Goal: Entertainment & Leisure: Consume media (video, audio)

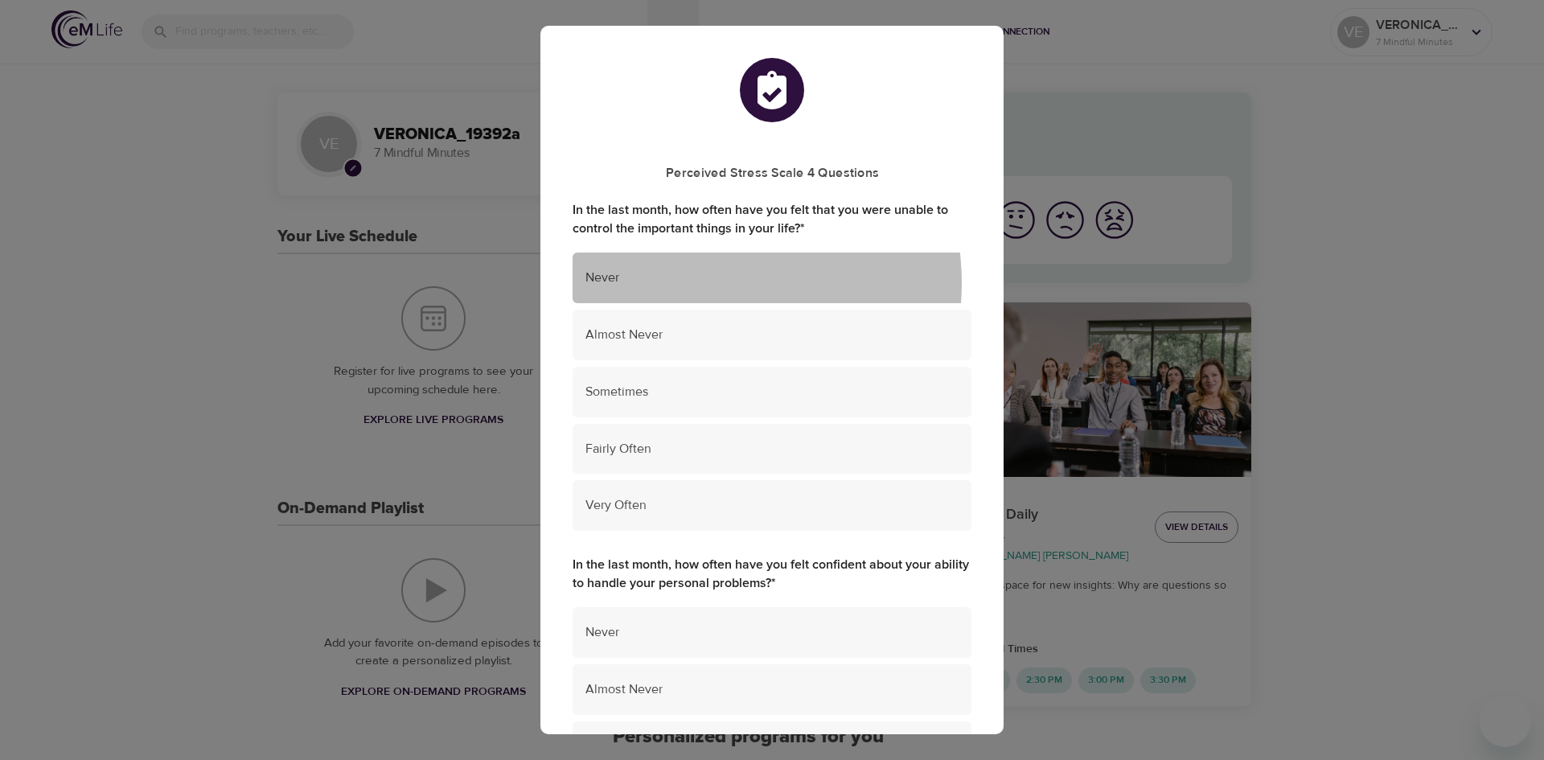
click at [700, 283] on span "Never" at bounding box center [772, 278] width 373 height 19
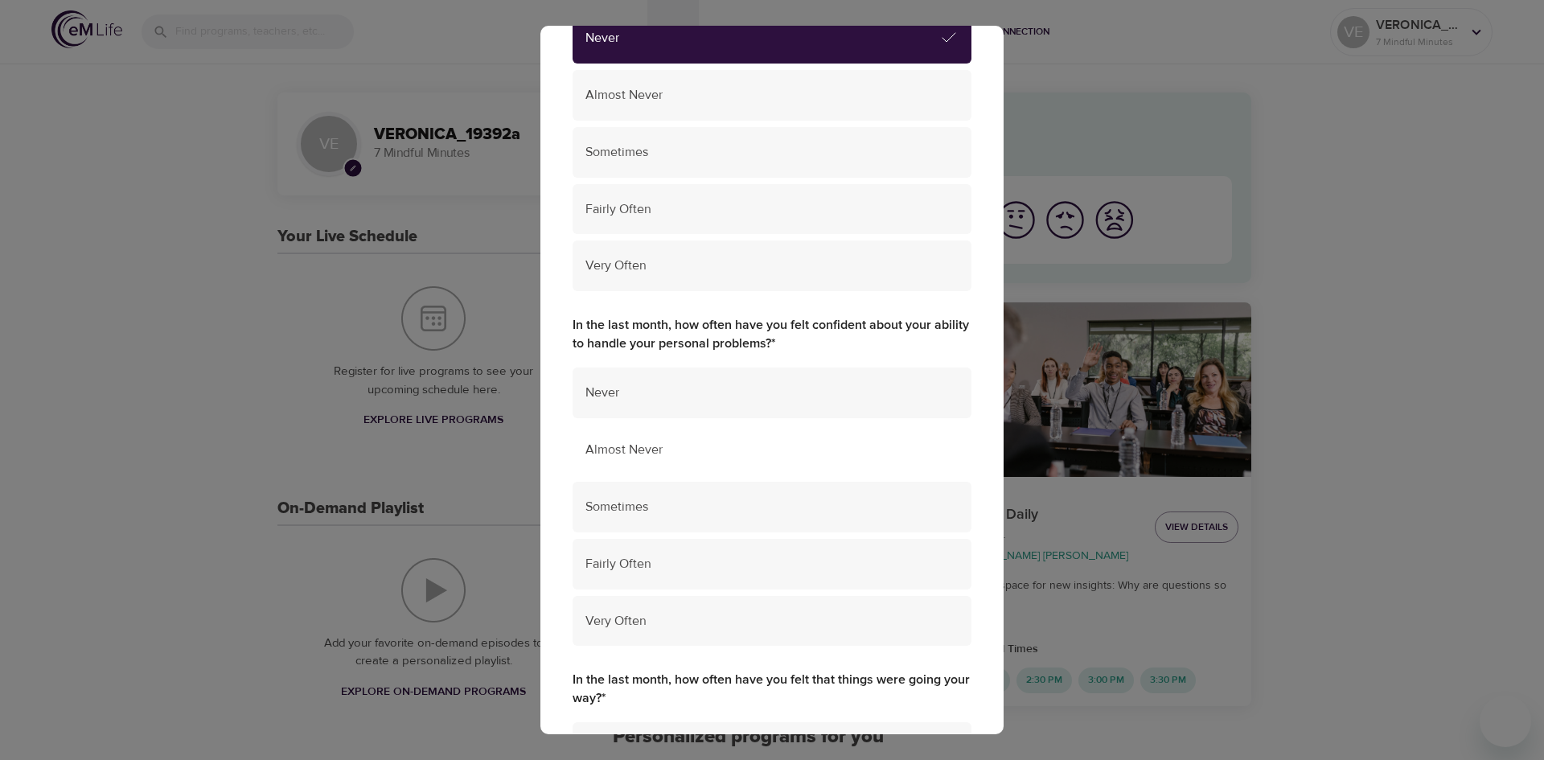
scroll to position [241, 0]
click at [755, 503] on span "Sometimes" at bounding box center [772, 505] width 373 height 19
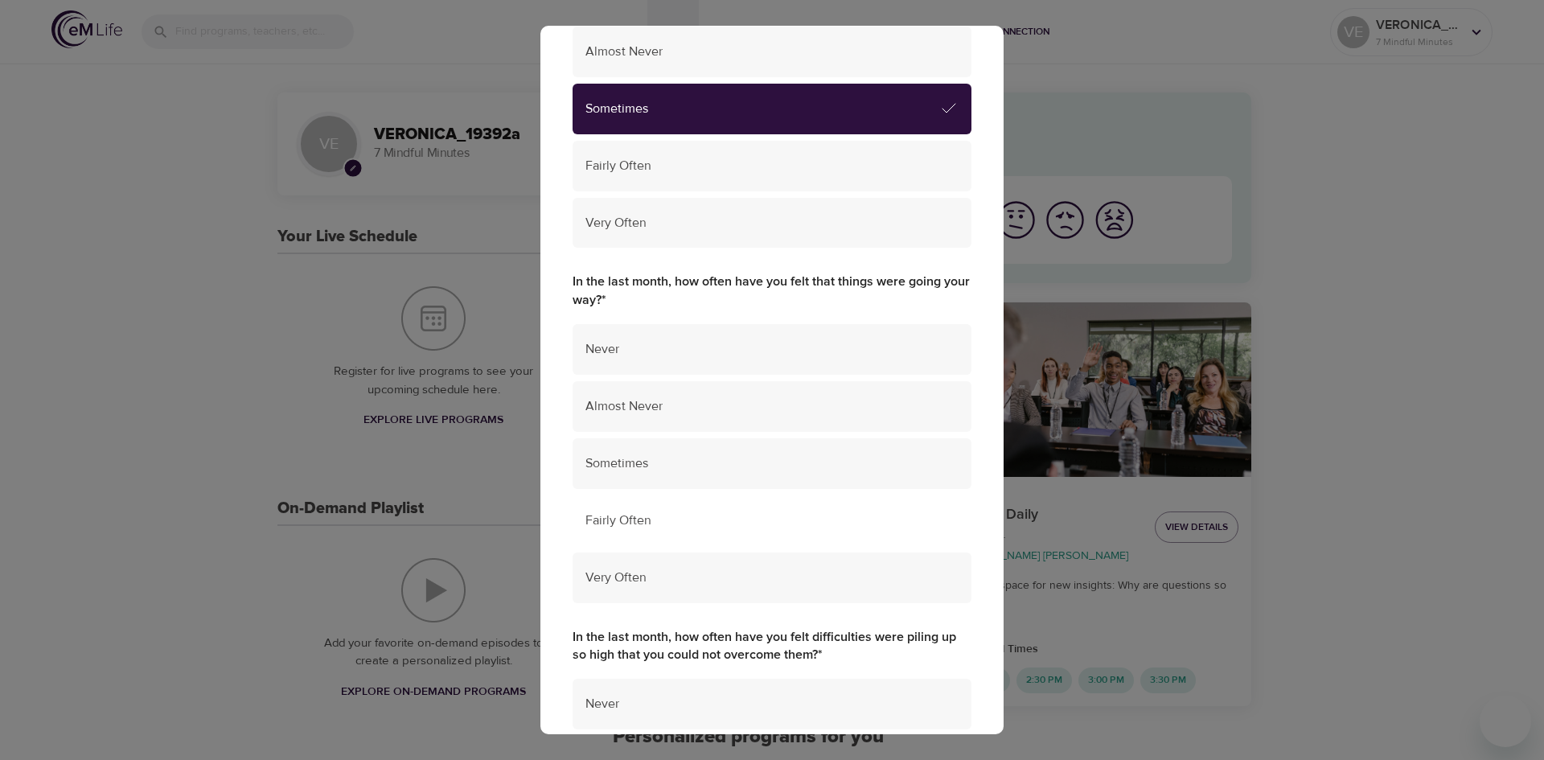
scroll to position [644, 0]
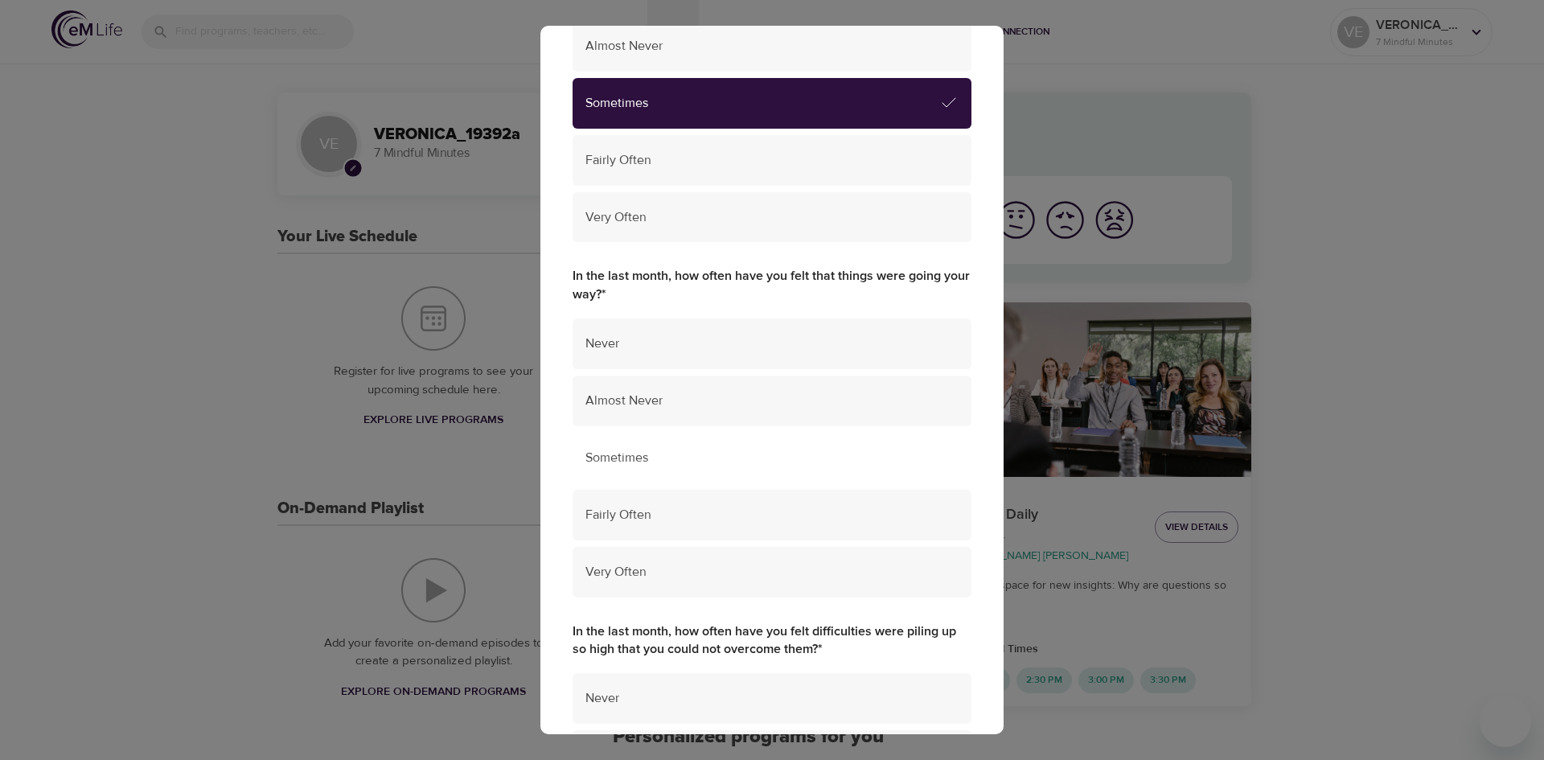
click at [768, 466] on span "Sometimes" at bounding box center [772, 458] width 373 height 19
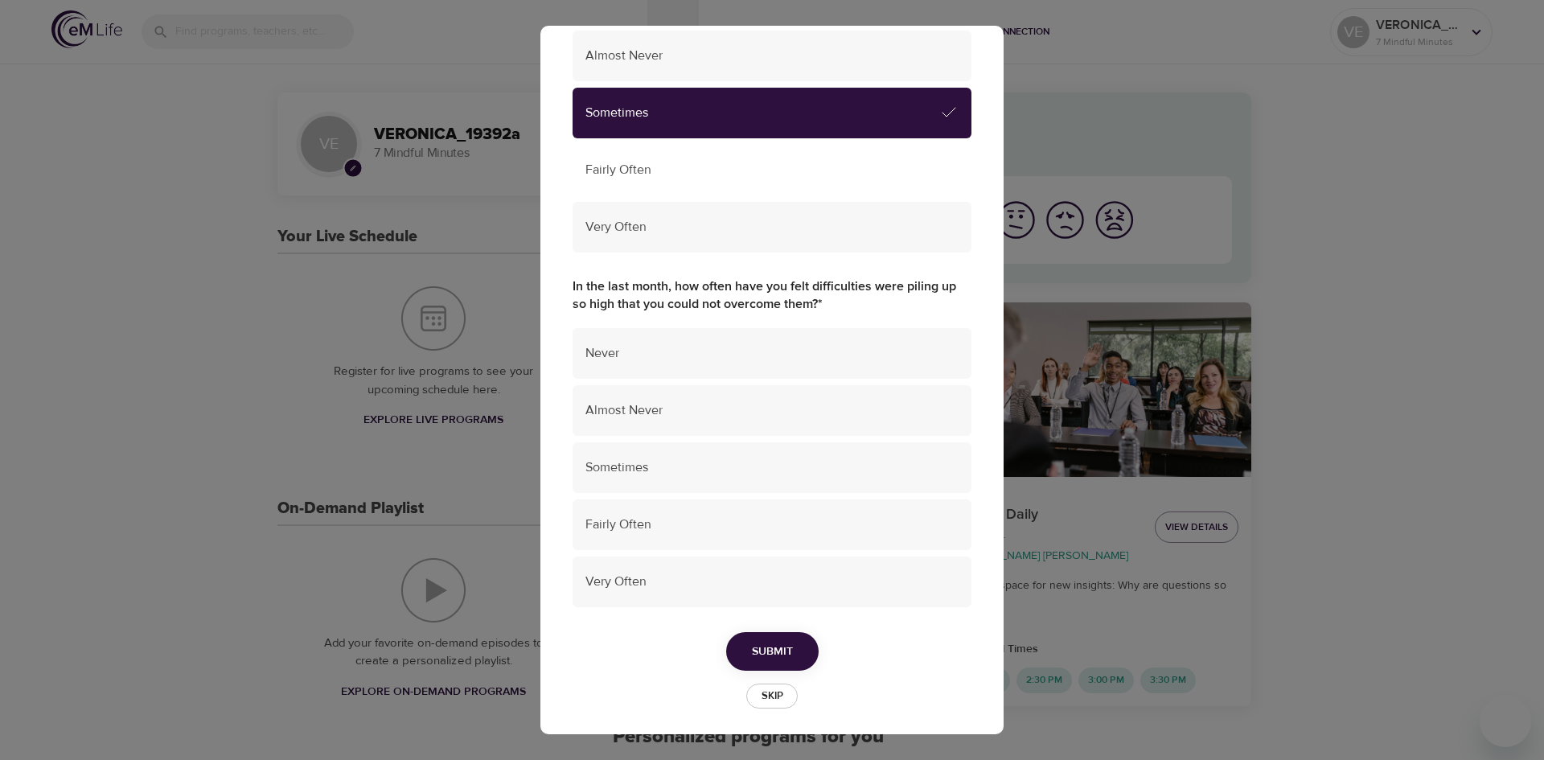
scroll to position [995, 0]
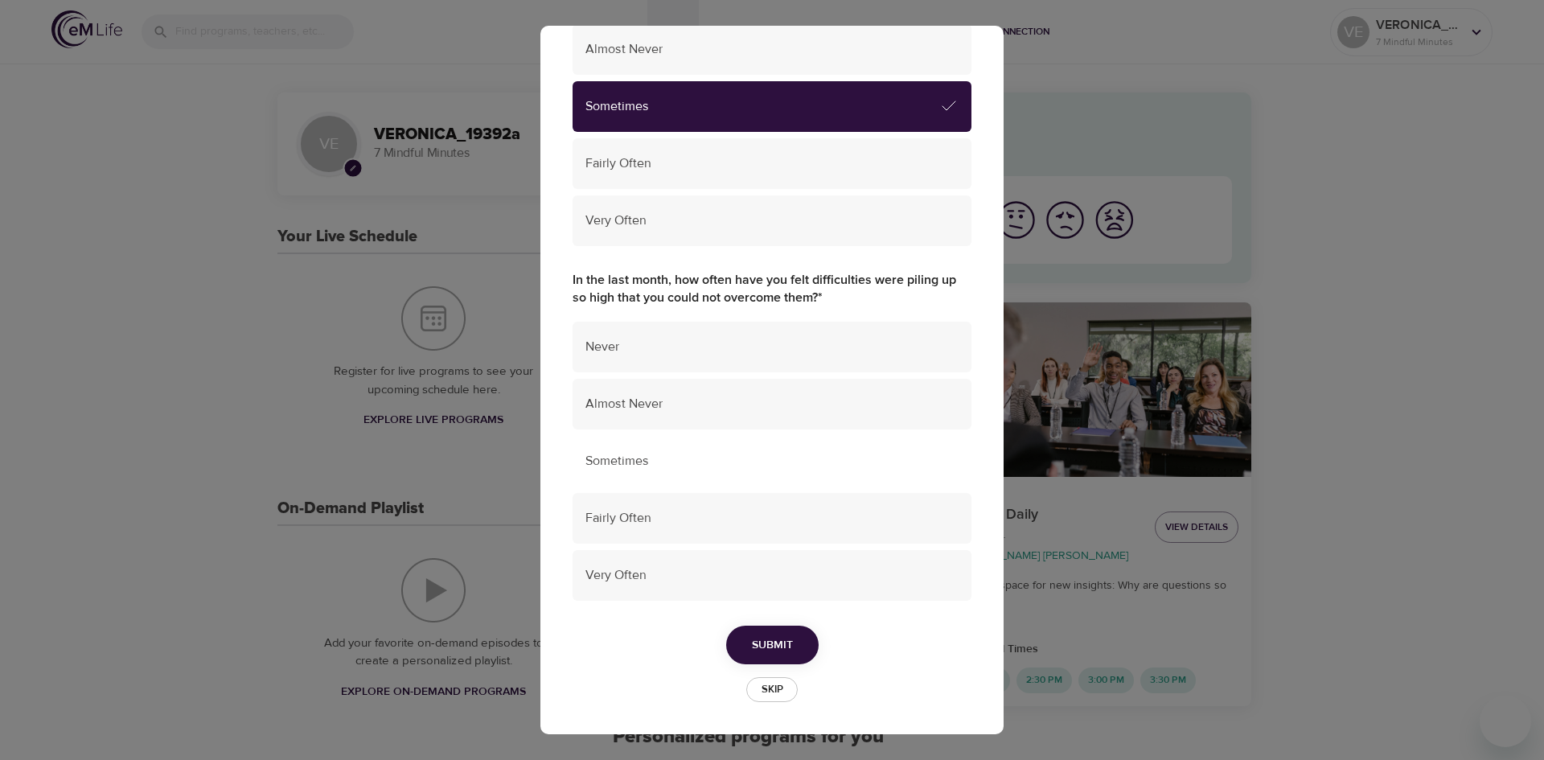
click at [736, 465] on span "Sometimes" at bounding box center [772, 461] width 373 height 19
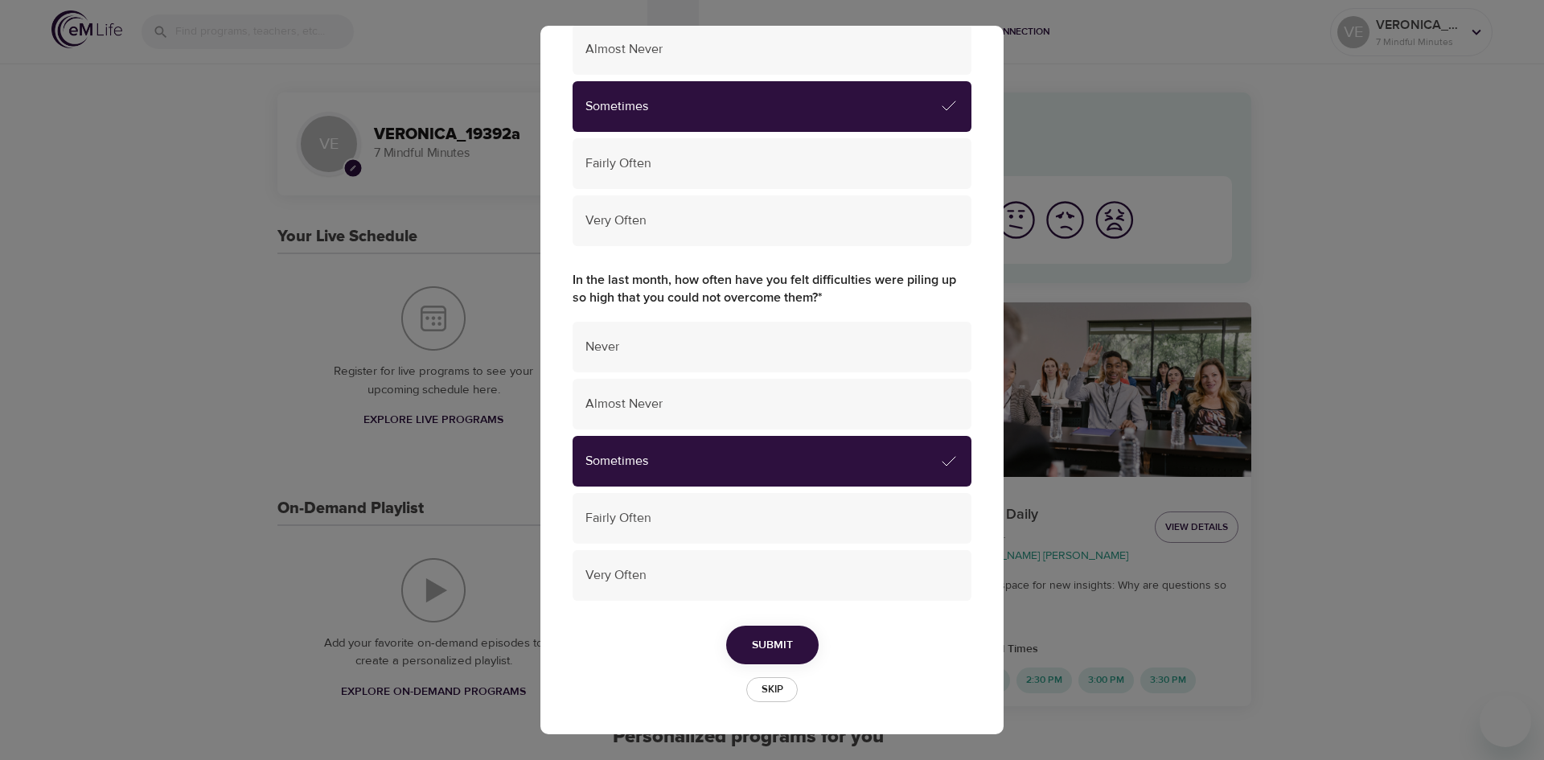
click at [781, 642] on span "Submit" at bounding box center [772, 645] width 41 height 20
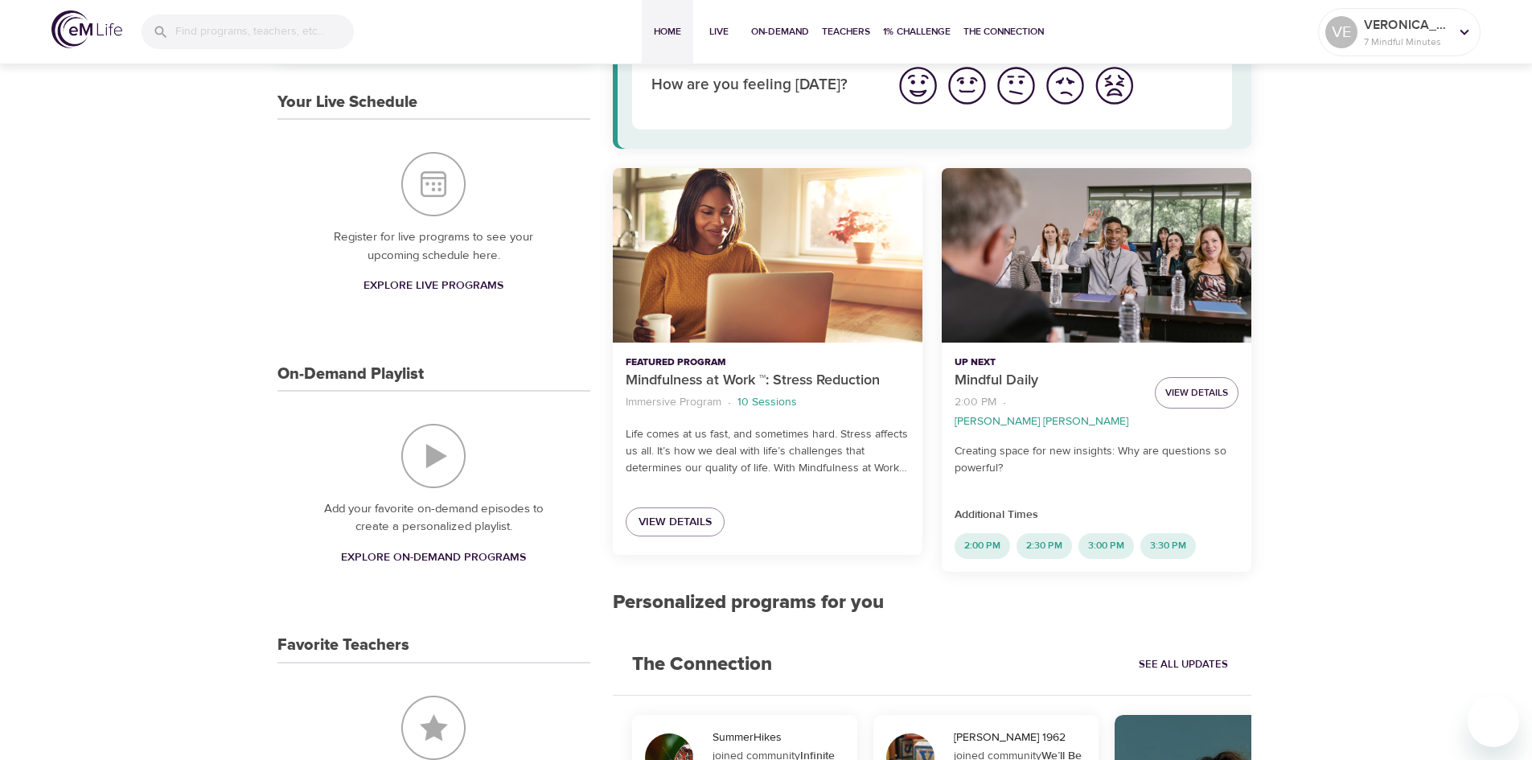
scroll to position [0, 0]
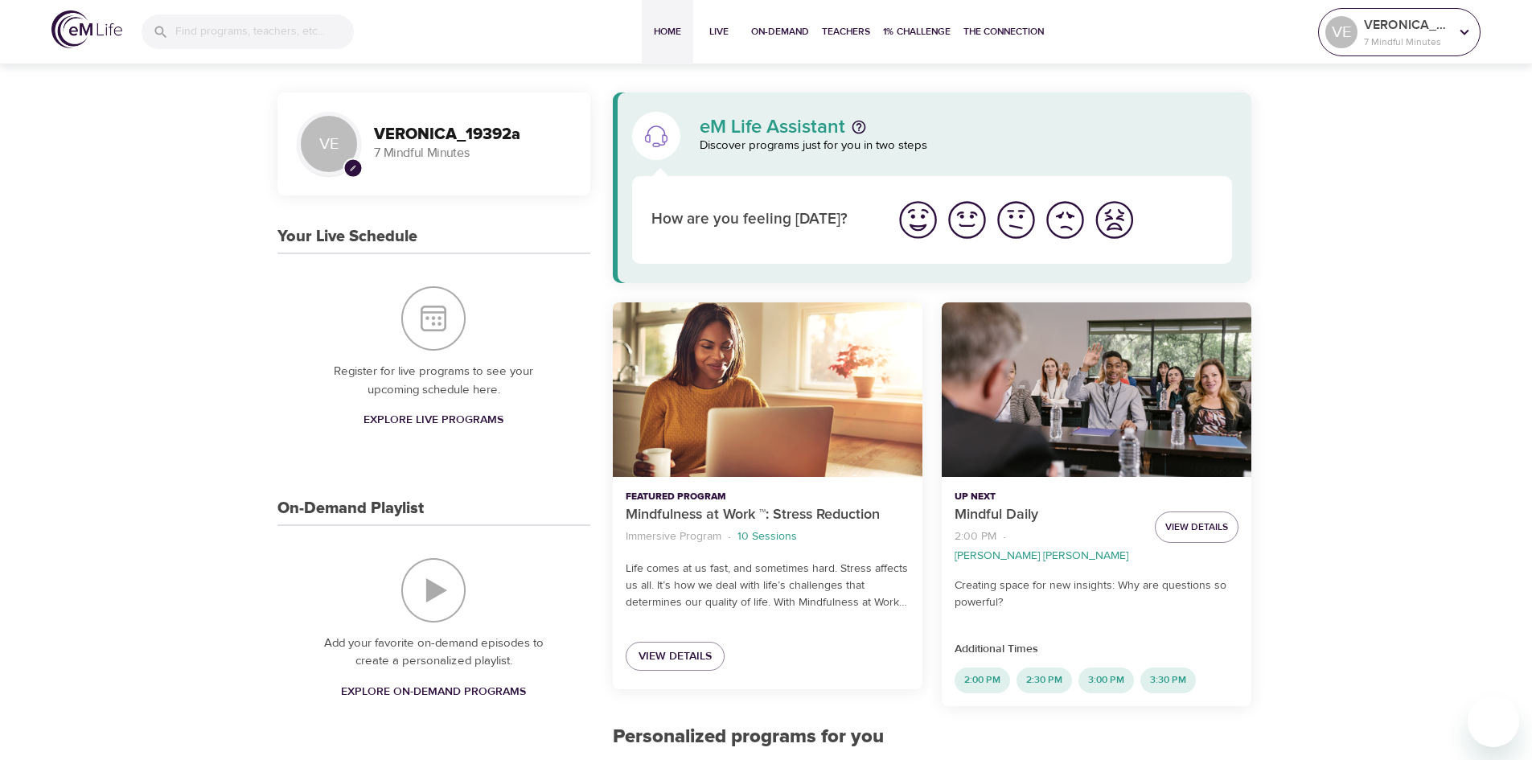
click at [1398, 37] on p "7 Mindful Minutes" at bounding box center [1406, 42] width 85 height 14
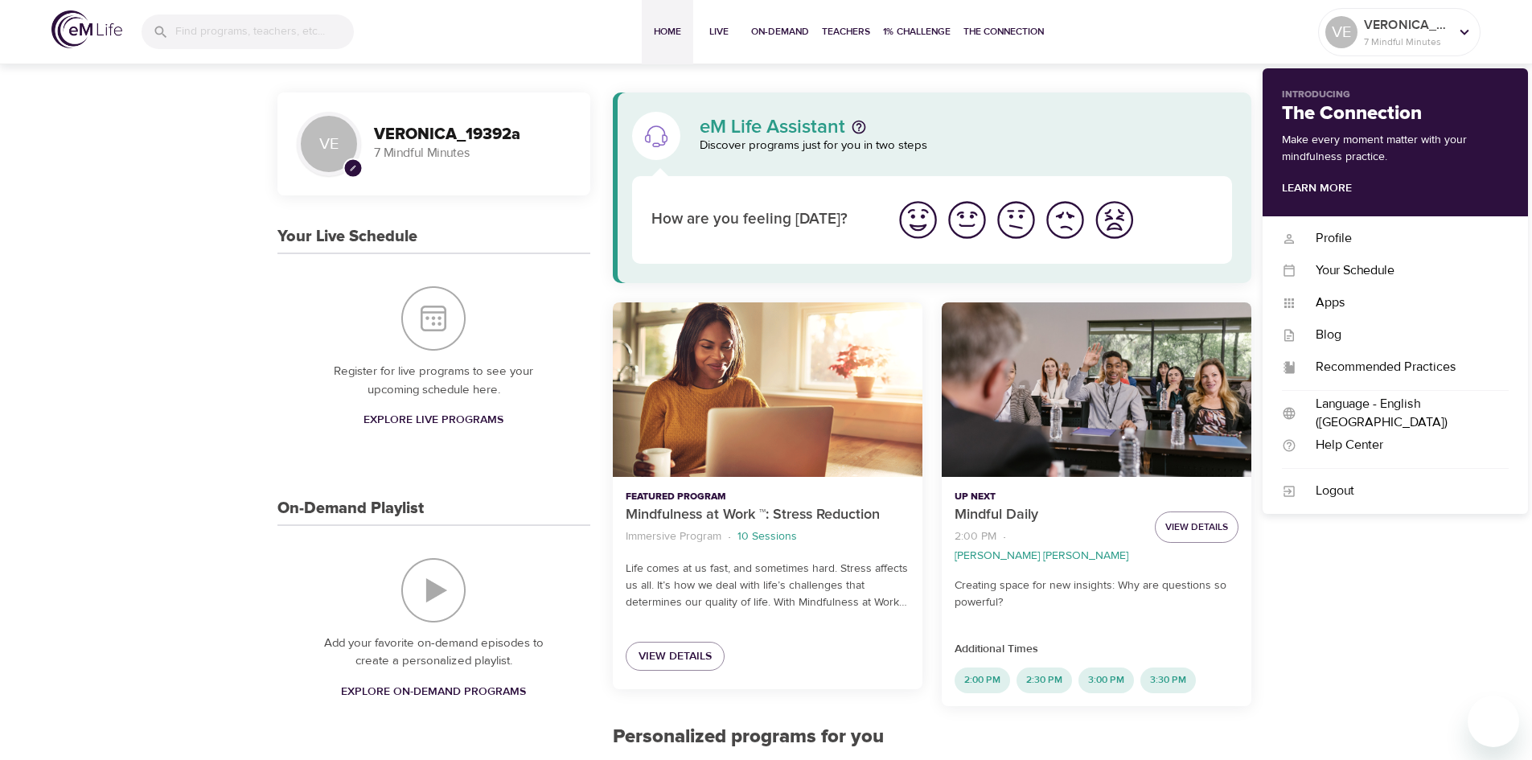
click at [926, 224] on img "I'm feeling great" at bounding box center [918, 220] width 44 height 44
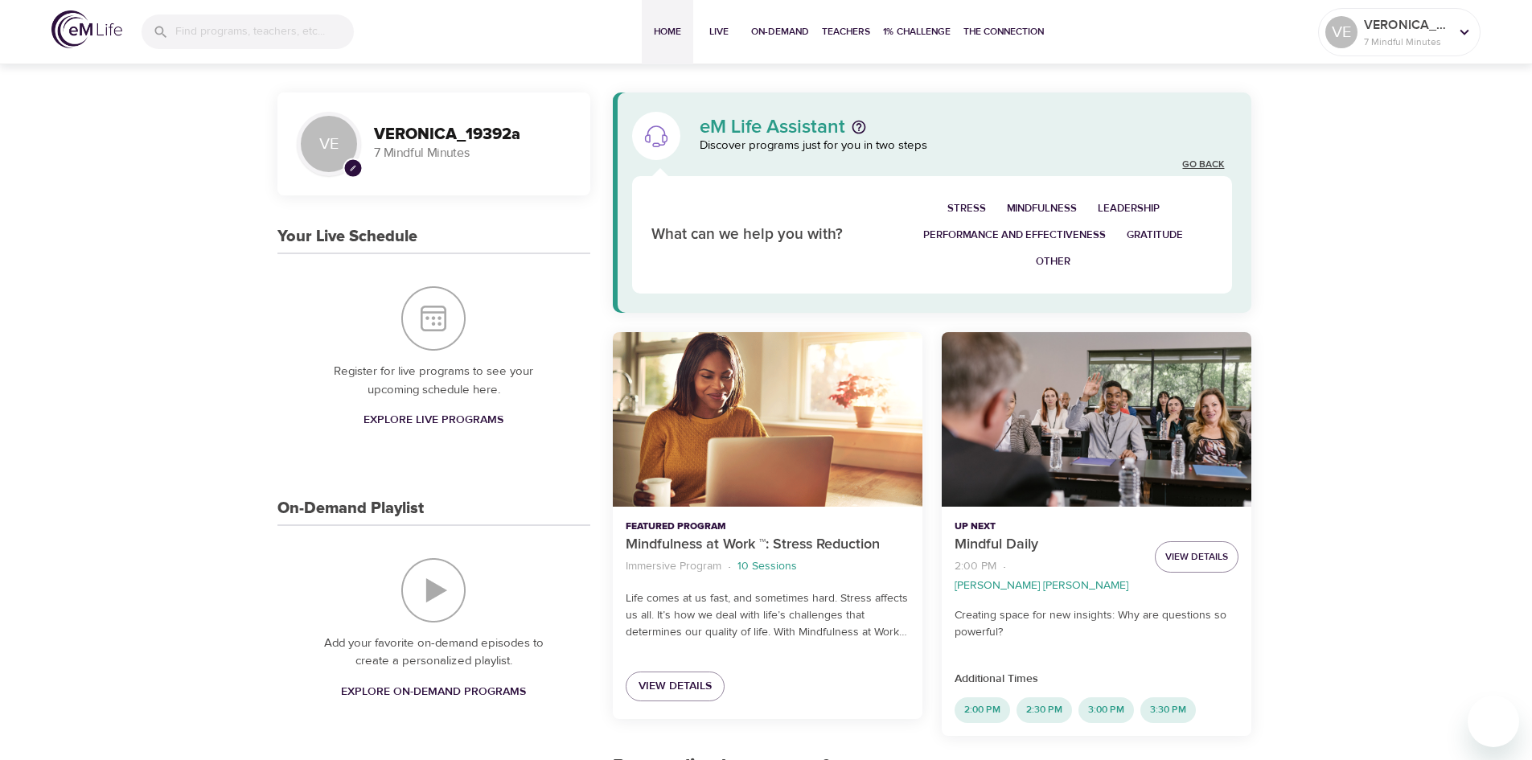
click at [1211, 159] on link "Go Back" at bounding box center [1203, 165] width 42 height 14
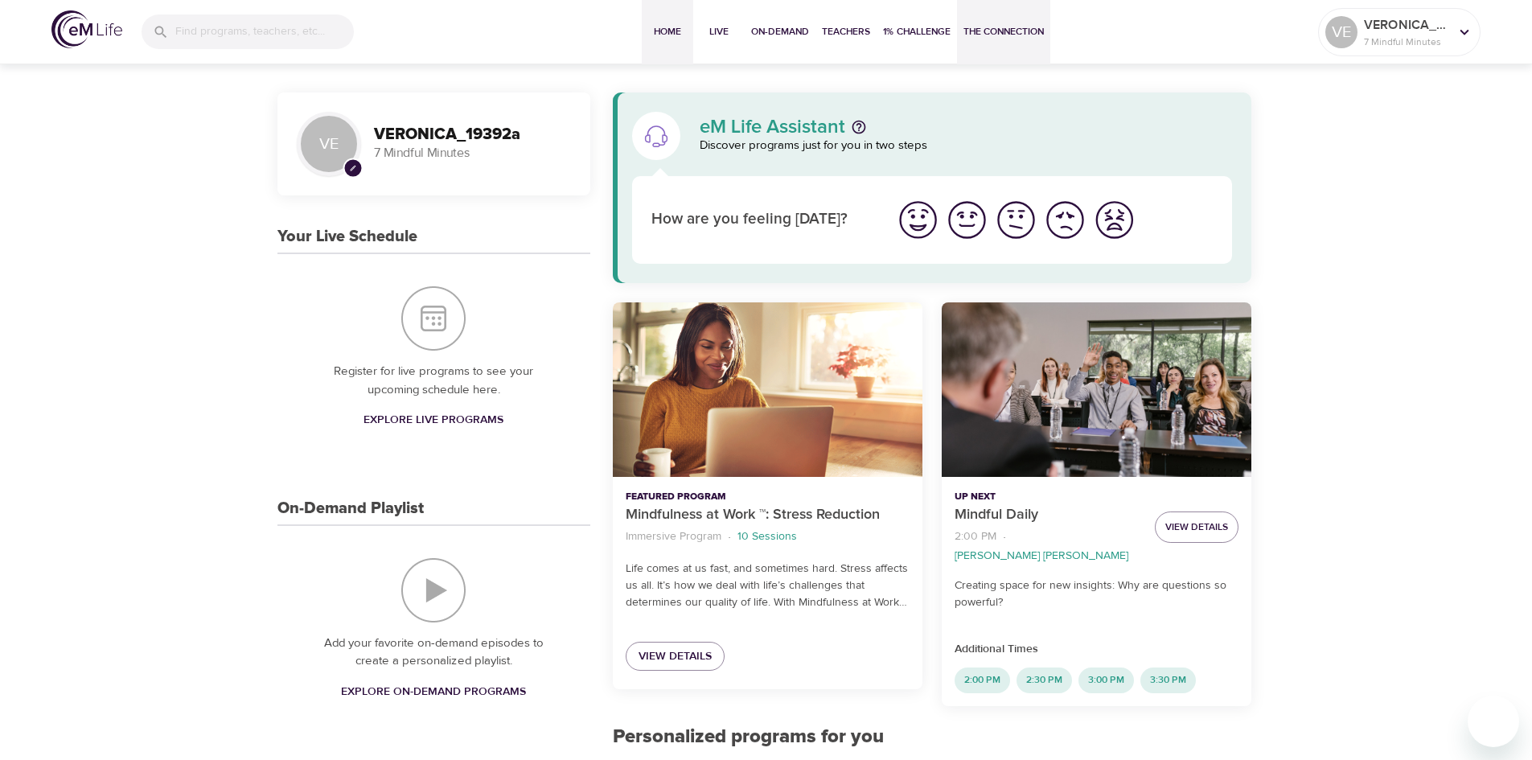
click at [1007, 33] on span "The Connection" at bounding box center [1004, 31] width 80 height 17
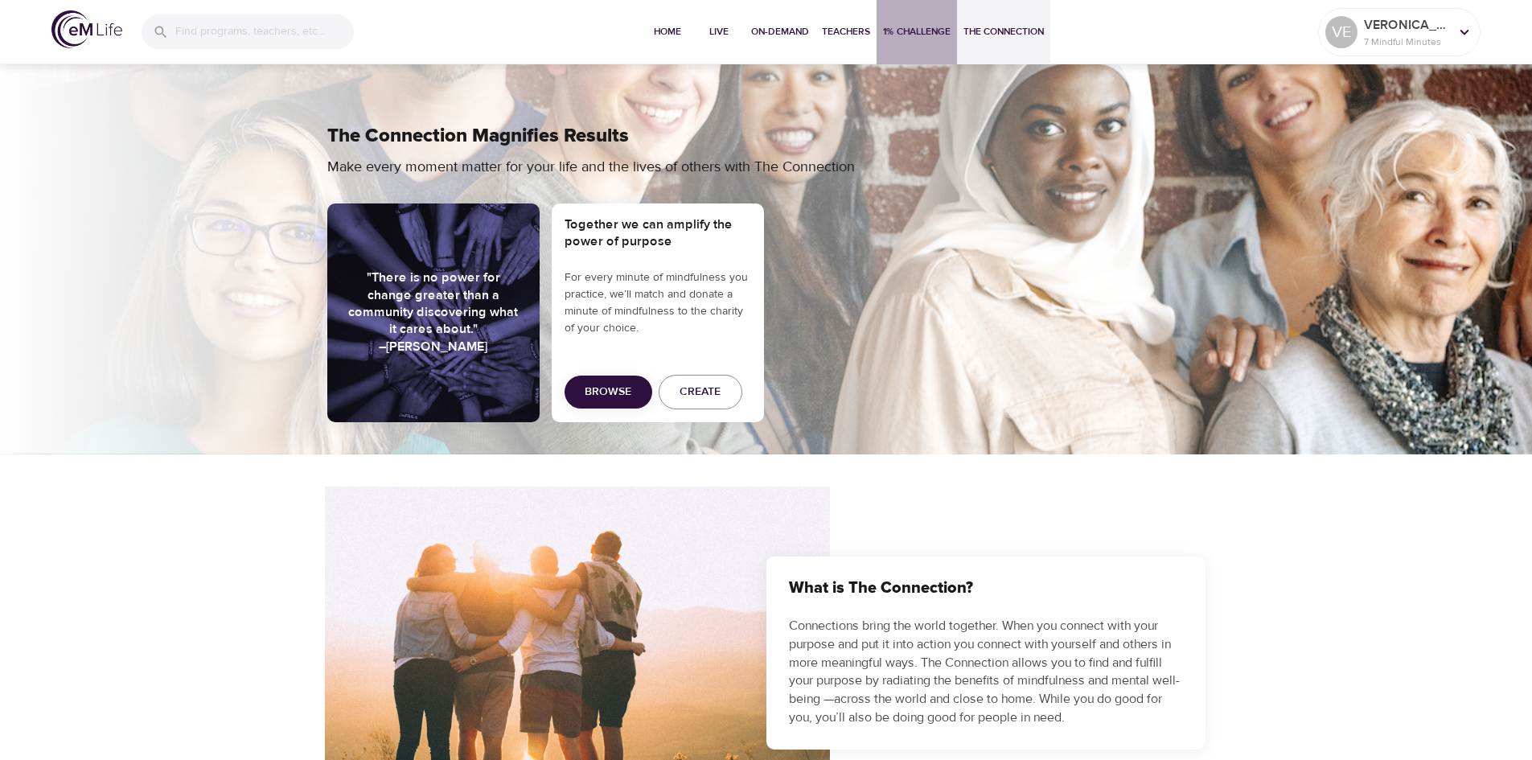
click at [931, 36] on span "1% Challenge" at bounding box center [917, 31] width 68 height 17
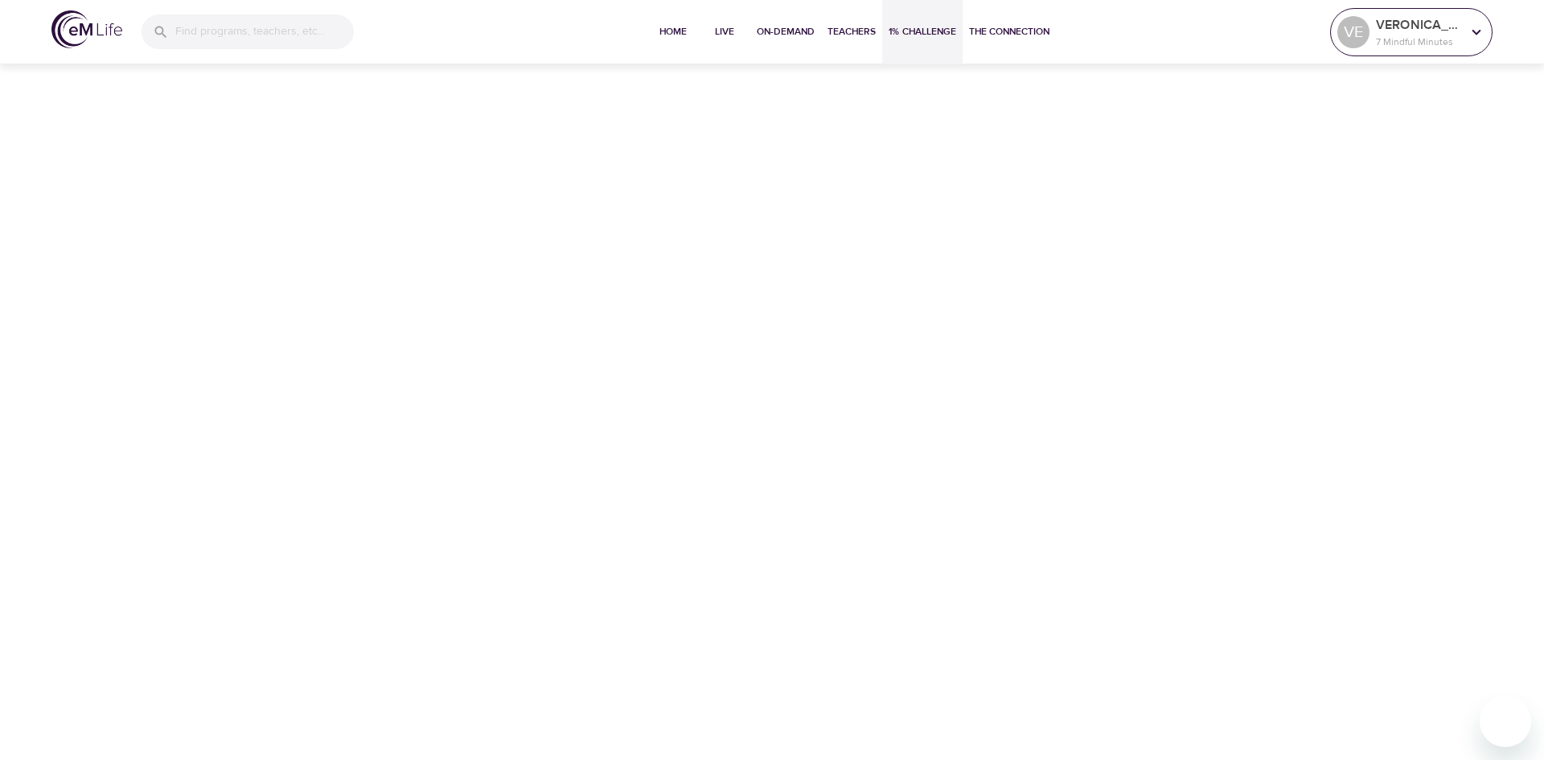
click at [1433, 36] on p "7 Mindful Minutes" at bounding box center [1418, 42] width 85 height 14
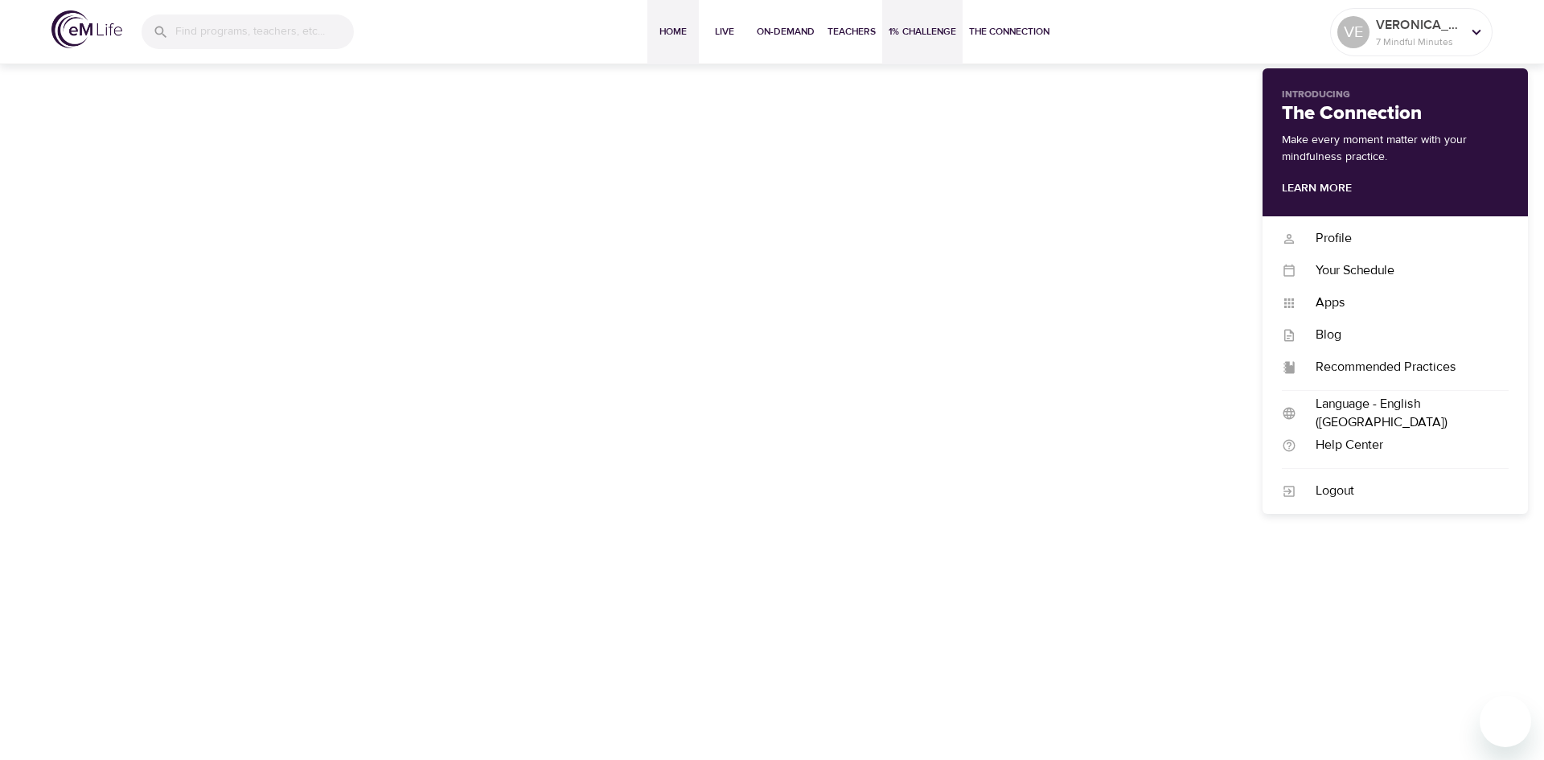
click at [654, 32] on span "Home" at bounding box center [673, 31] width 39 height 17
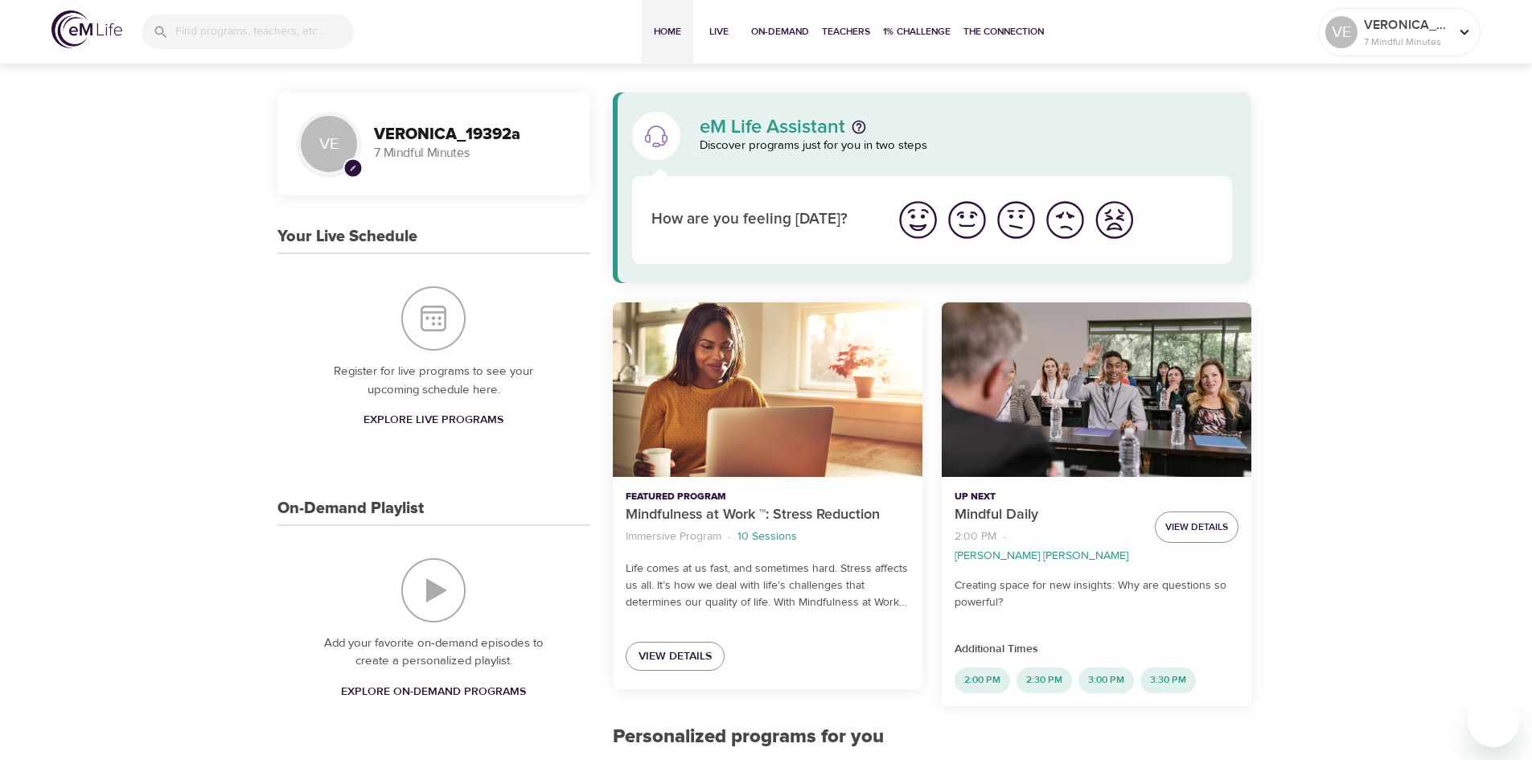
click at [927, 217] on img "I'm feeling great" at bounding box center [918, 220] width 44 height 44
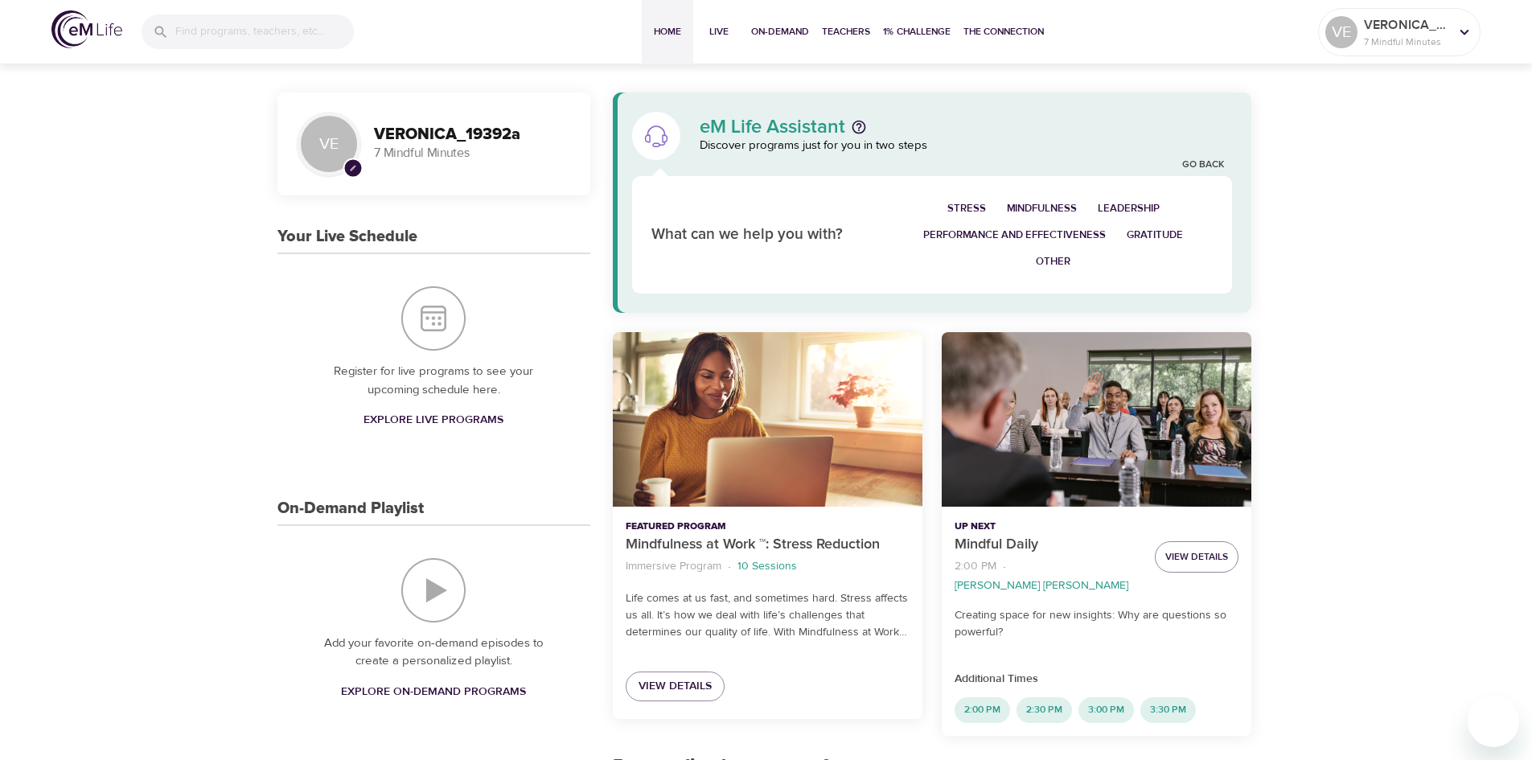
click at [1090, 231] on span "Performance and Effectiveness" at bounding box center [1014, 235] width 183 height 19
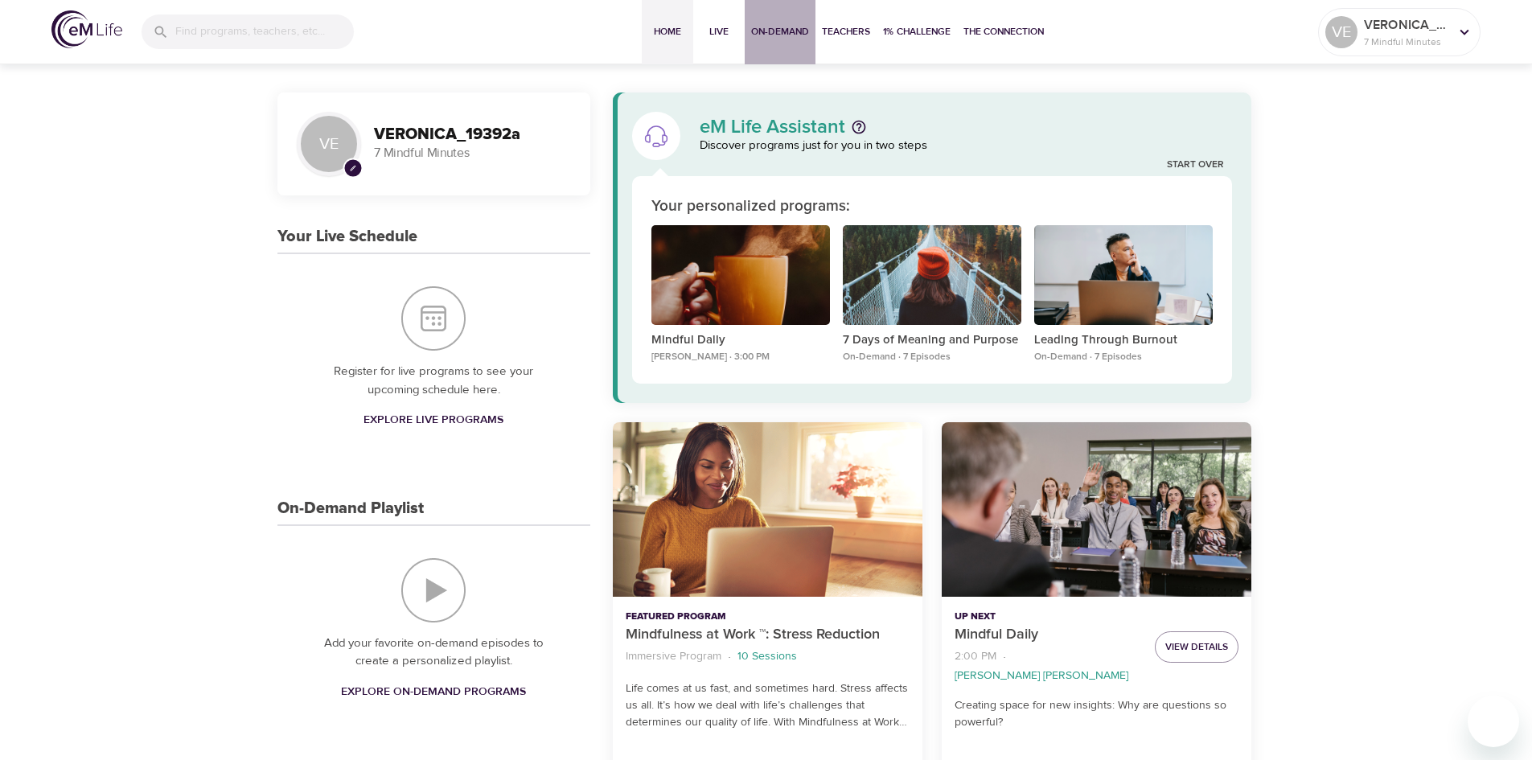
click at [804, 31] on span "On-Demand" at bounding box center [780, 31] width 58 height 17
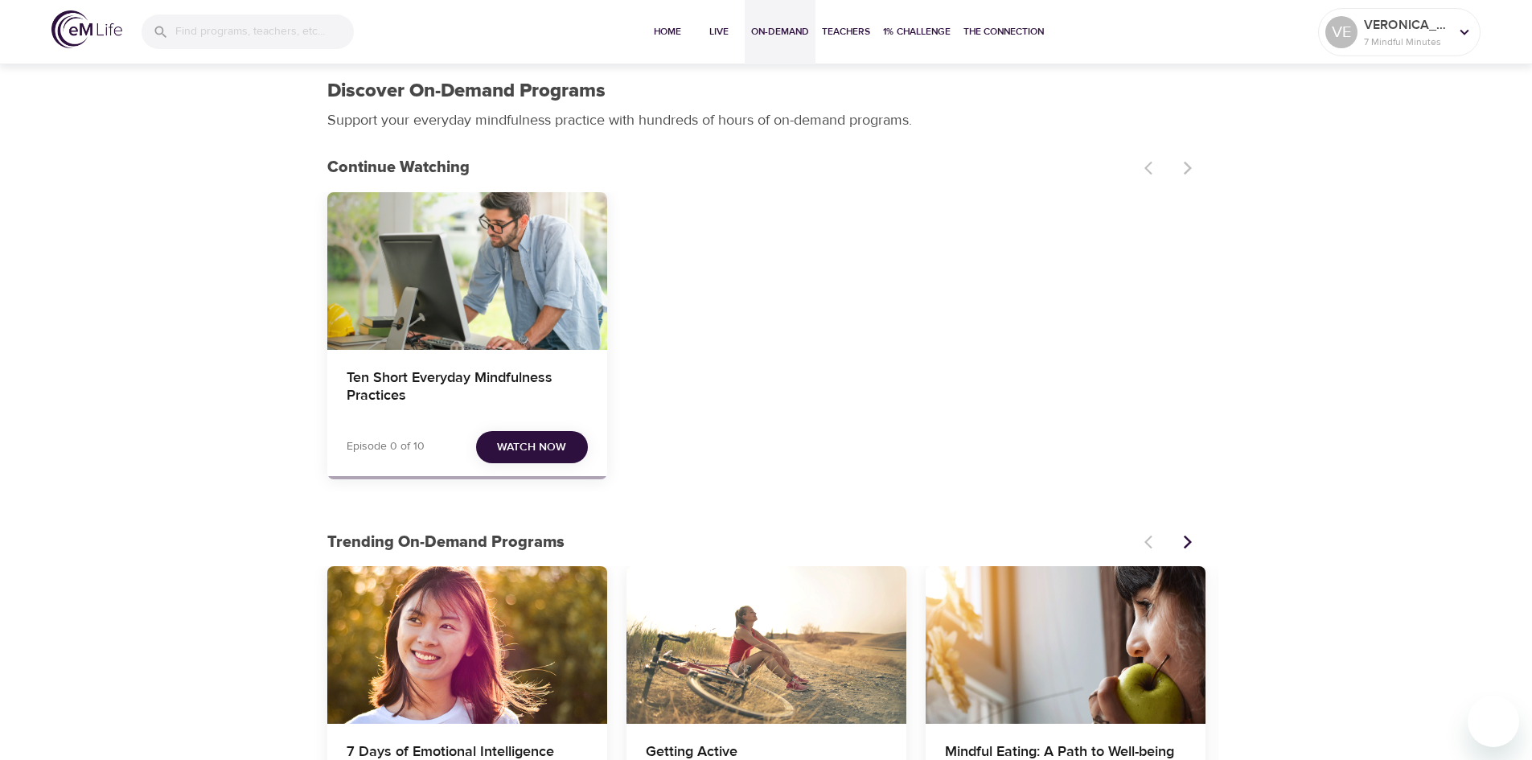
click at [492, 295] on div "Ten Short Everyday Mindfulness Practices" at bounding box center [467, 271] width 280 height 158
click at [391, 380] on h4 "Ten Short Everyday Mindfulness Practices" at bounding box center [467, 388] width 241 height 39
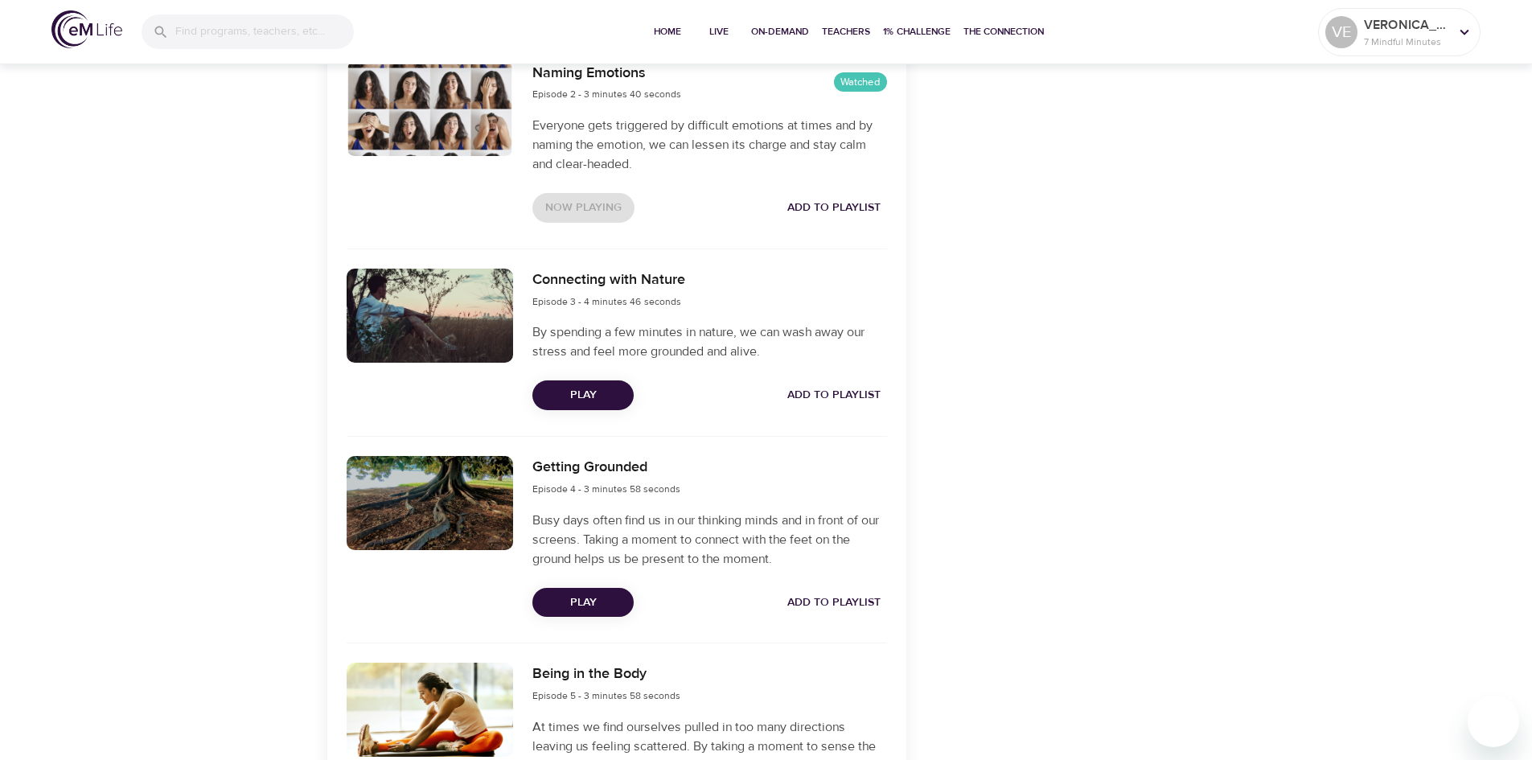
scroll to position [804, 0]
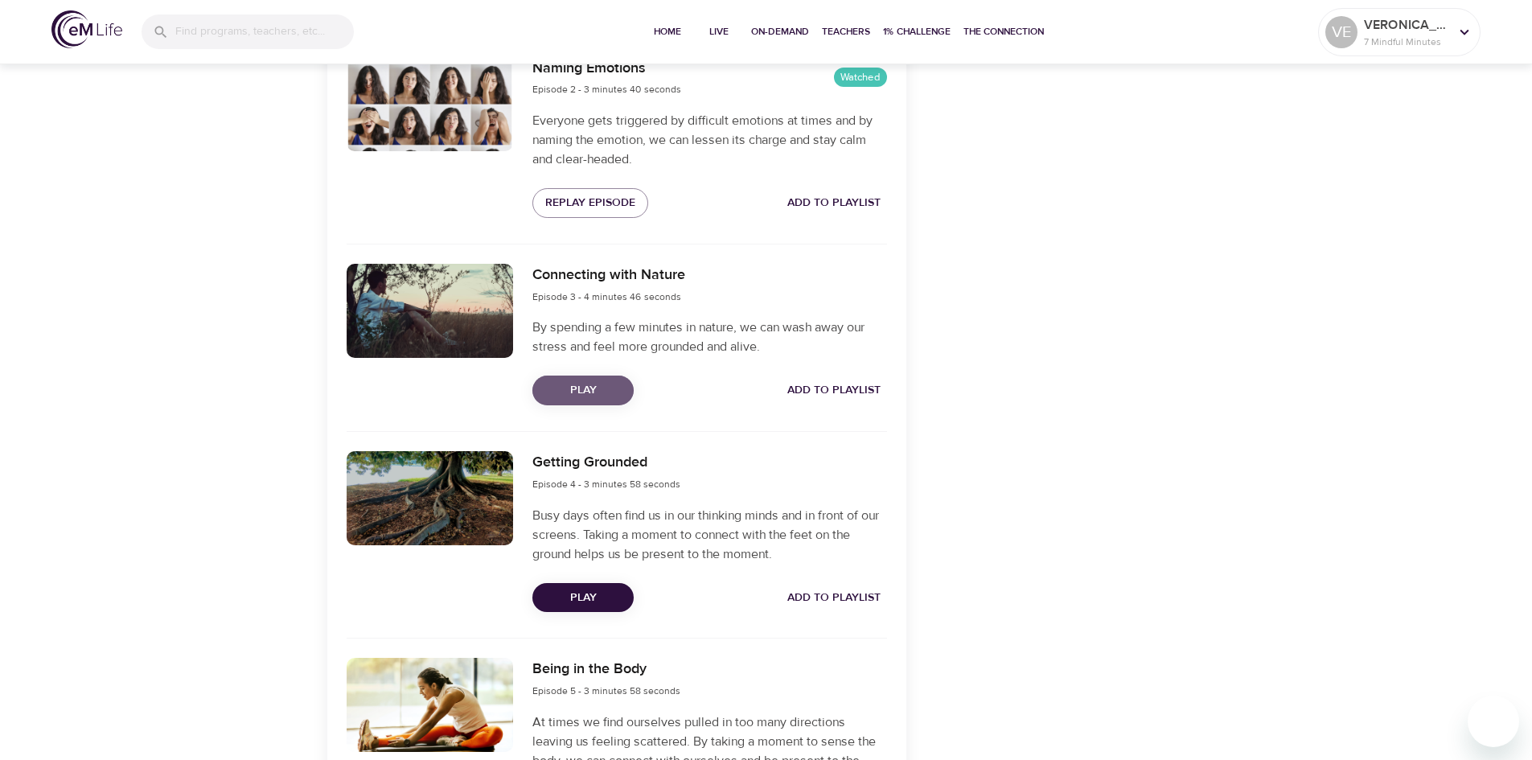
click at [588, 394] on span "Play" at bounding box center [583, 390] width 76 height 20
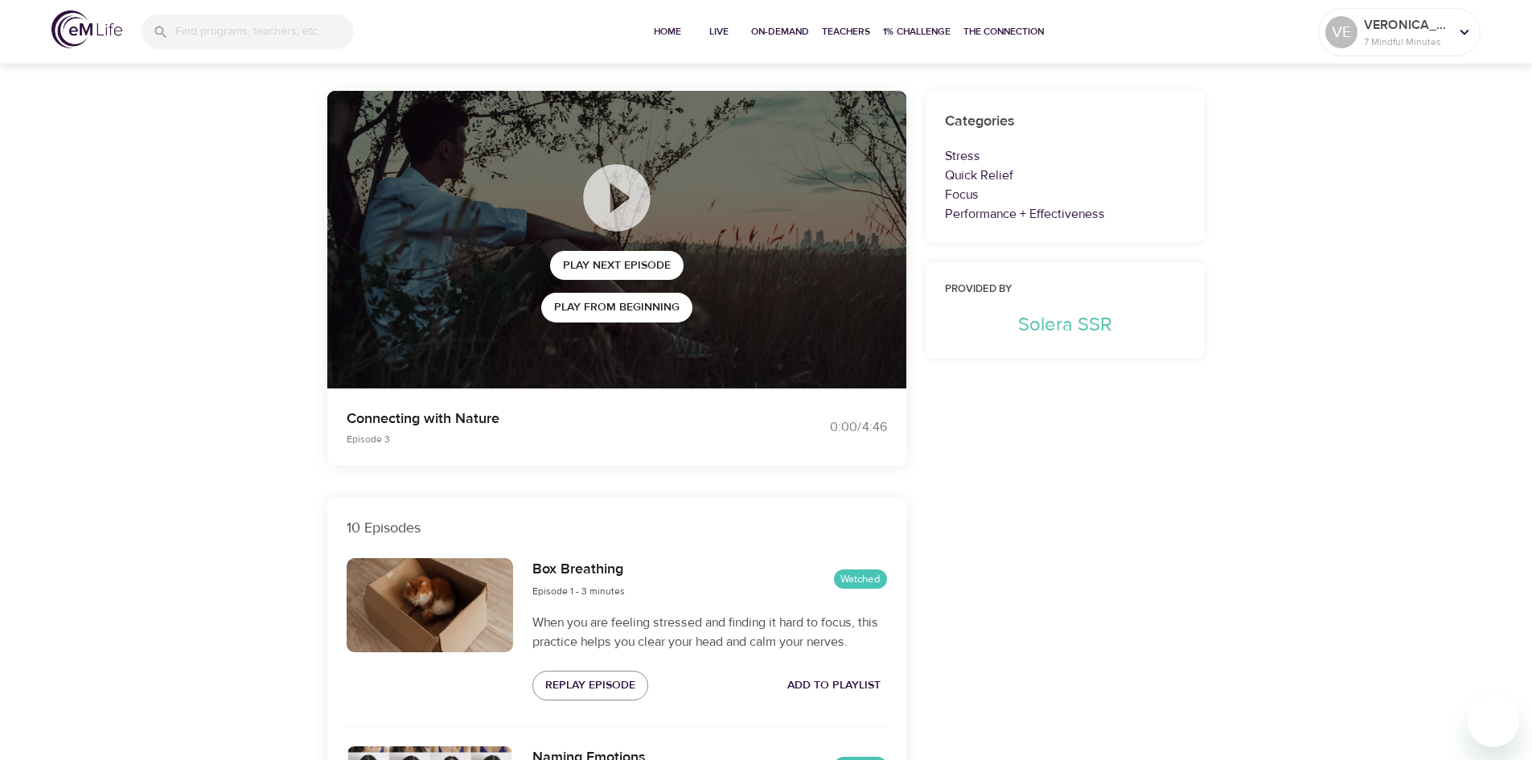
scroll to position [0, 0]
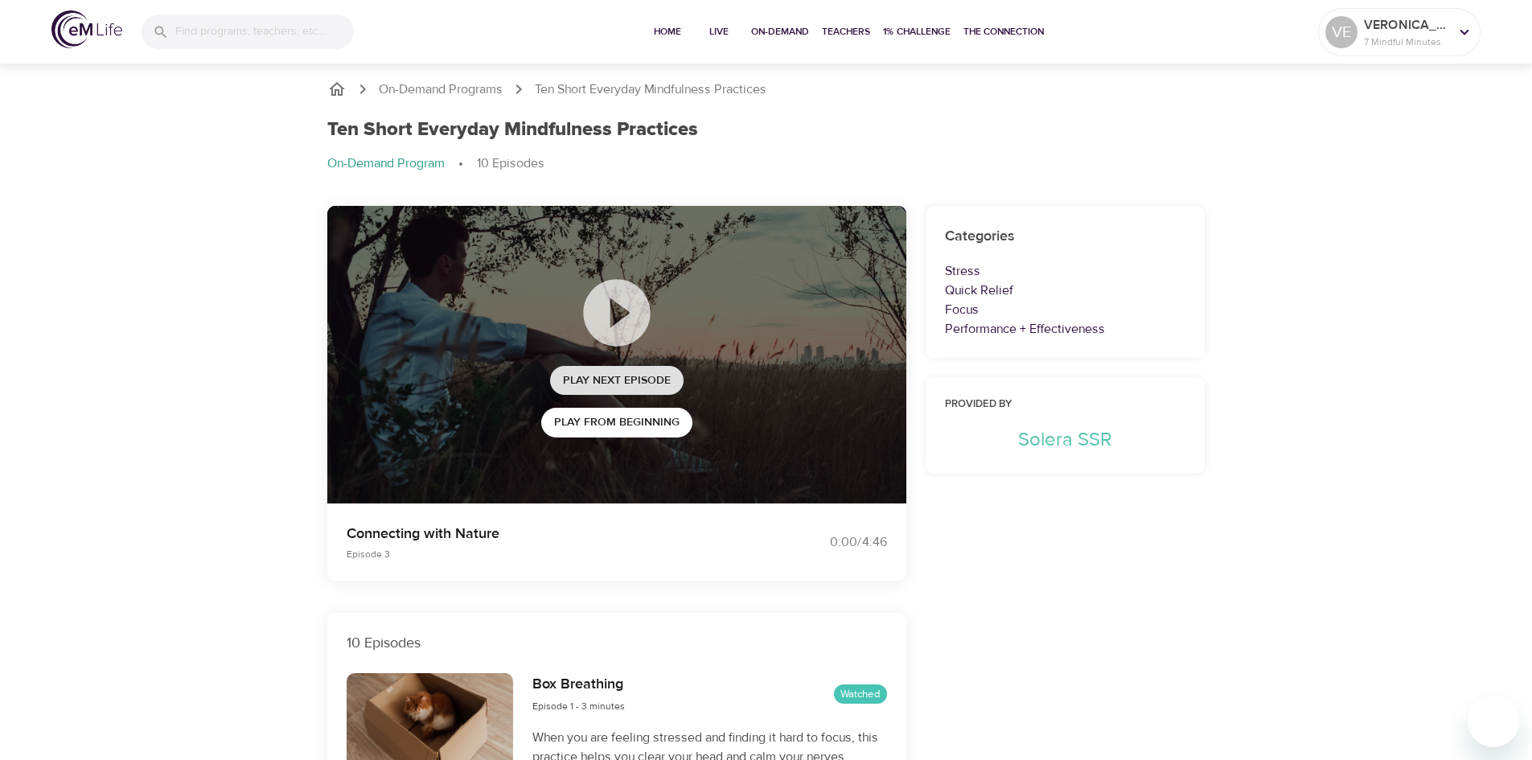
click at [657, 384] on span "Play Next Episode" at bounding box center [617, 381] width 108 height 20
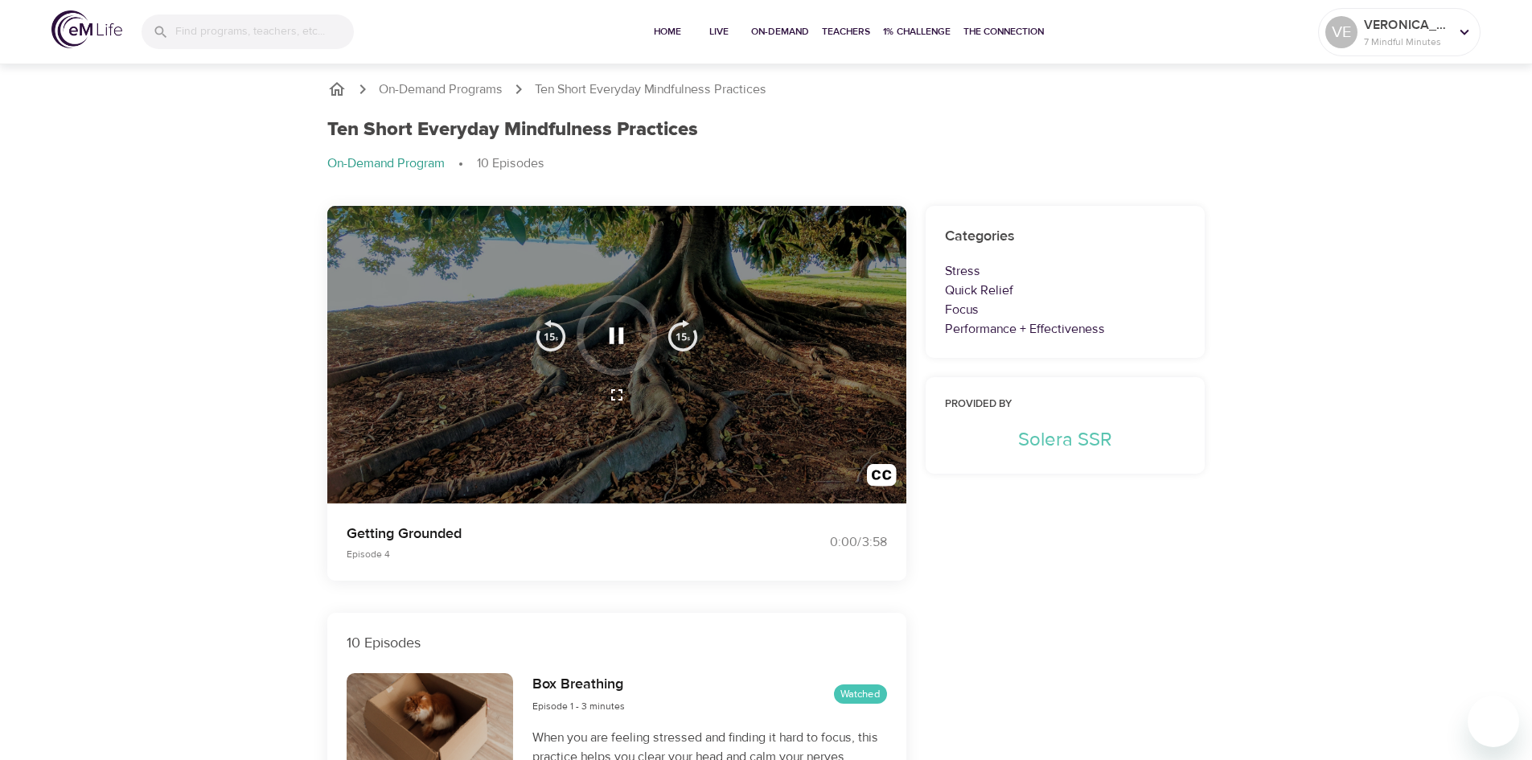
scroll to position [80, 0]
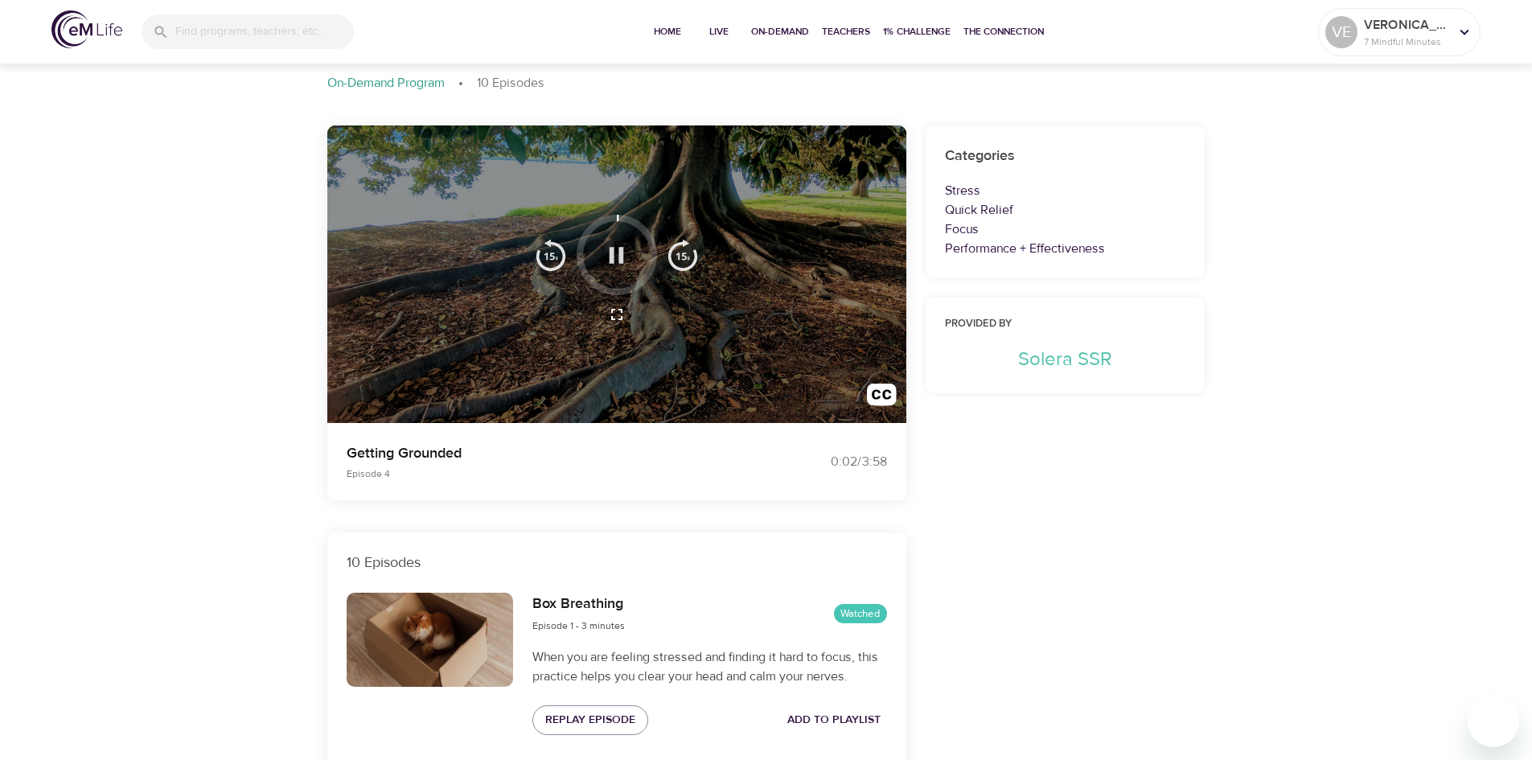
click at [614, 259] on icon "button" at bounding box center [617, 255] width 14 height 16
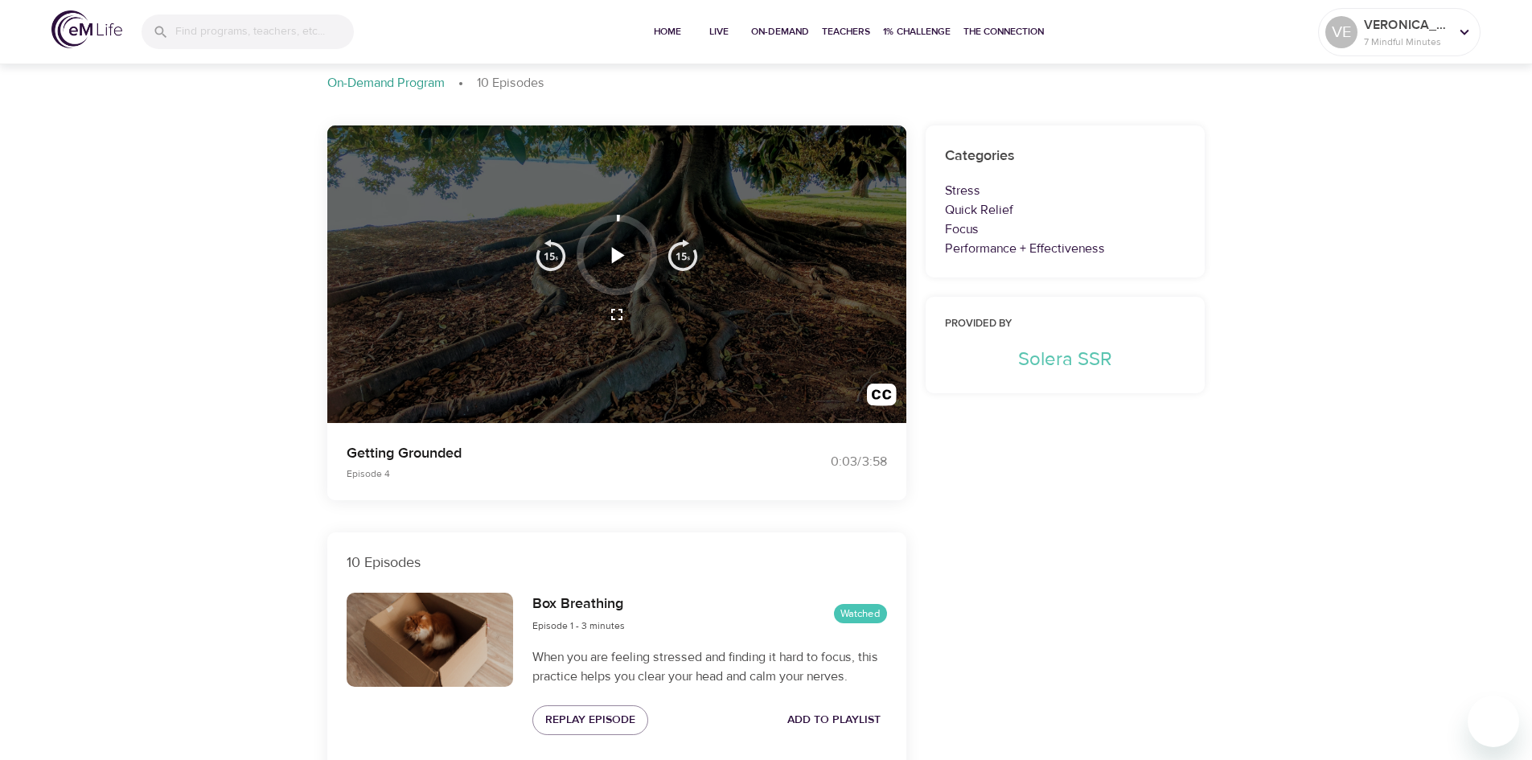
click at [617, 255] on icon "button" at bounding box center [618, 255] width 13 height 16
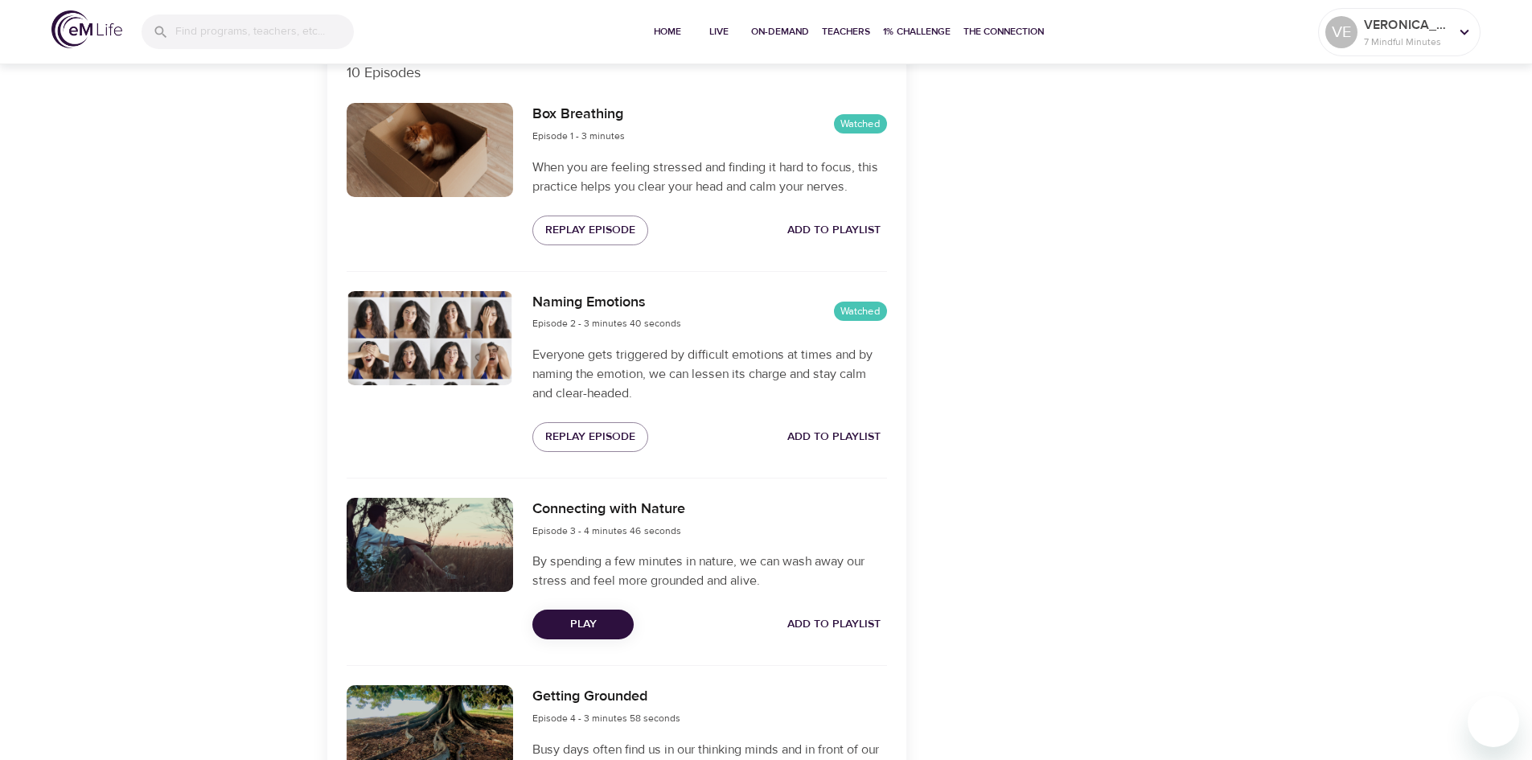
scroll to position [724, 0]
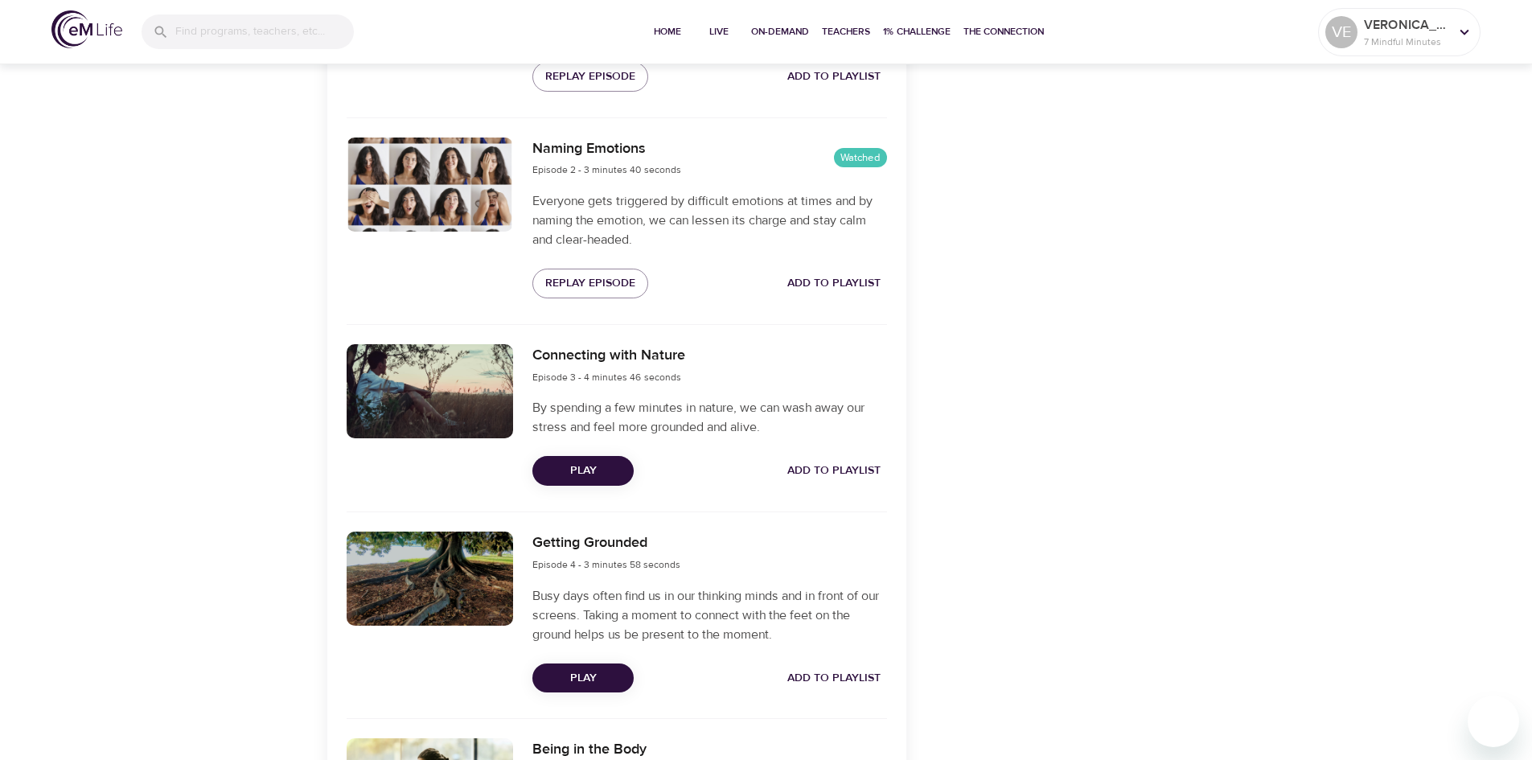
click at [586, 469] on span "Play" at bounding box center [583, 471] width 76 height 20
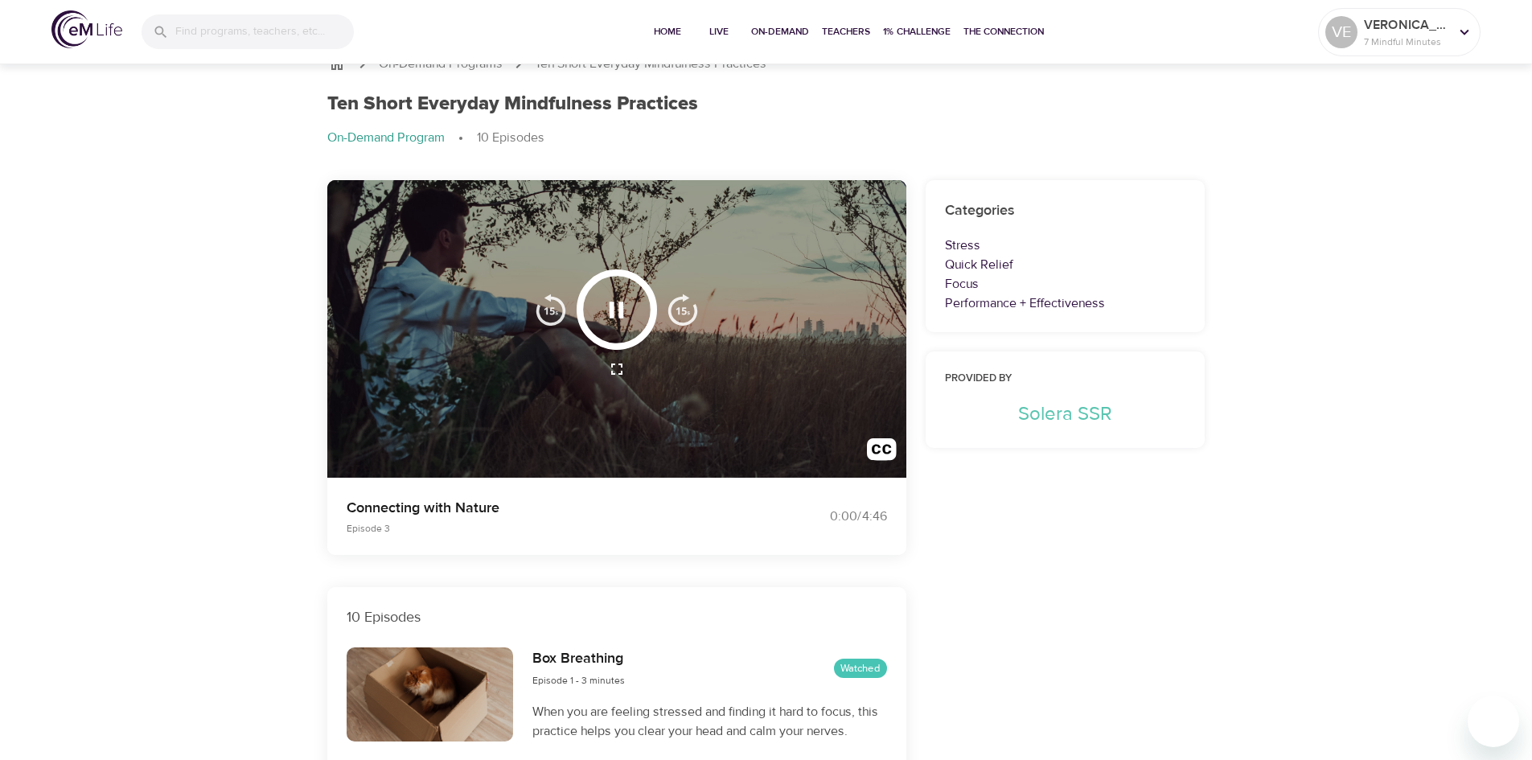
scroll to position [0, 0]
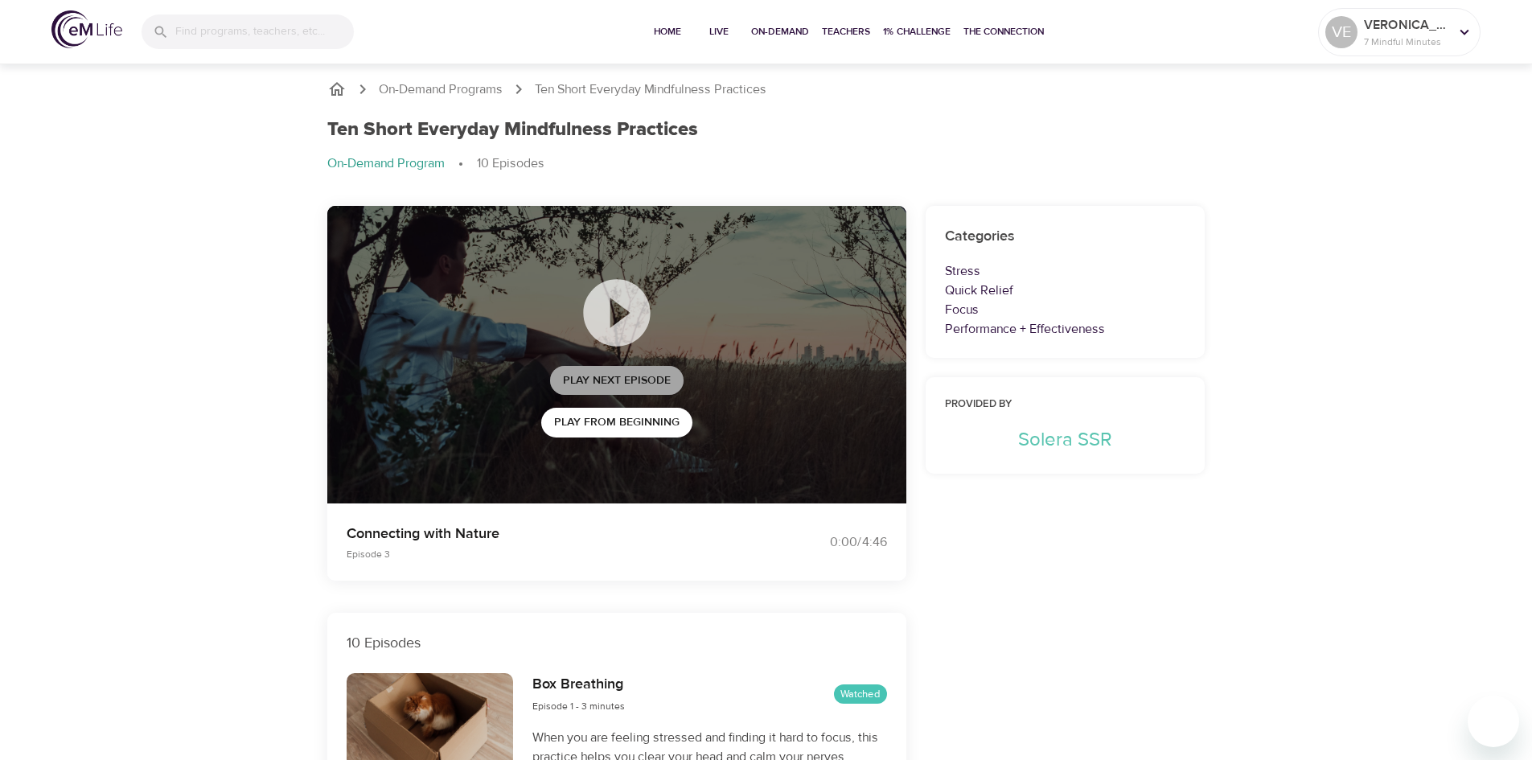
click at [650, 374] on span "Play Next Episode" at bounding box center [617, 381] width 108 height 20
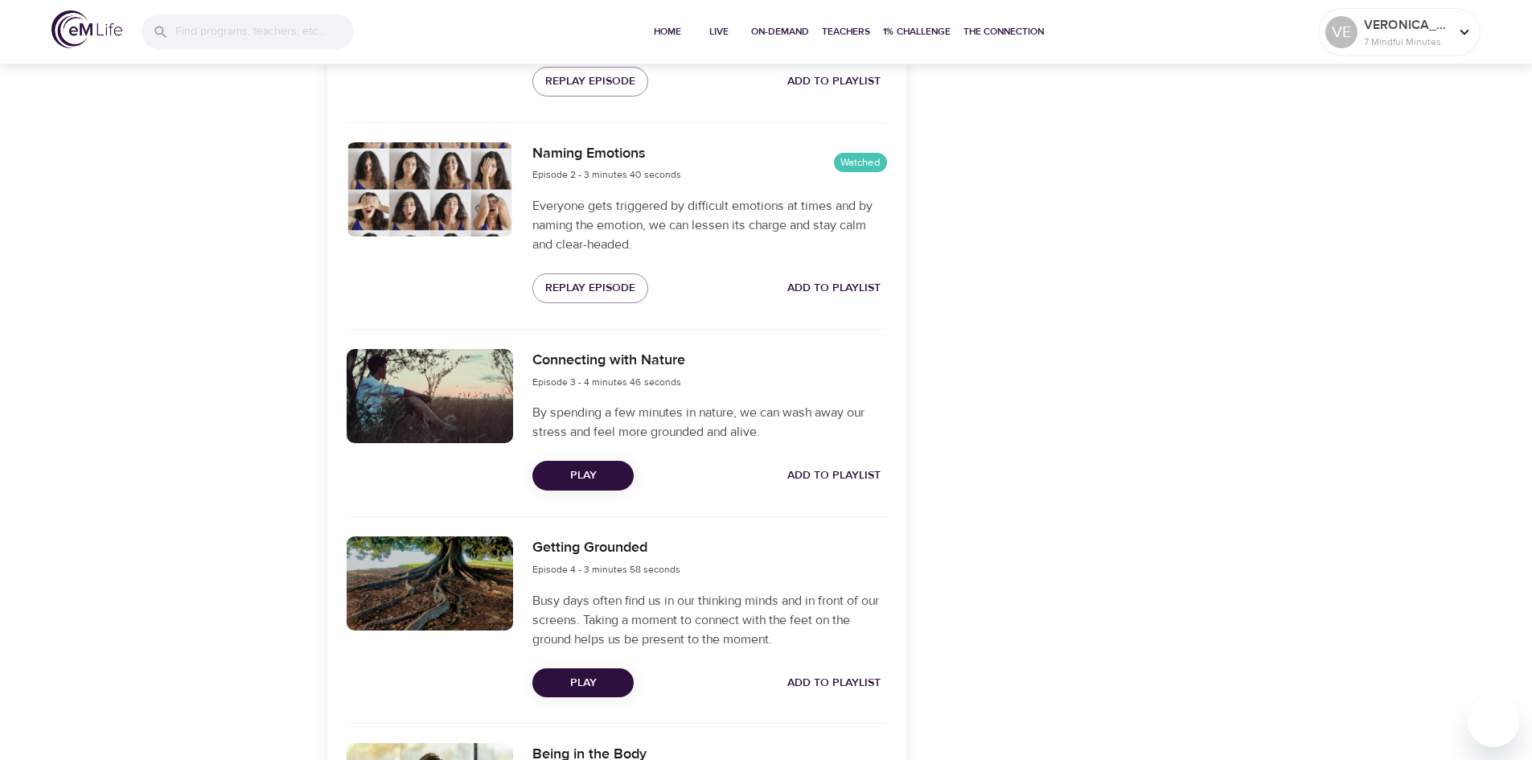
scroll to position [724, 0]
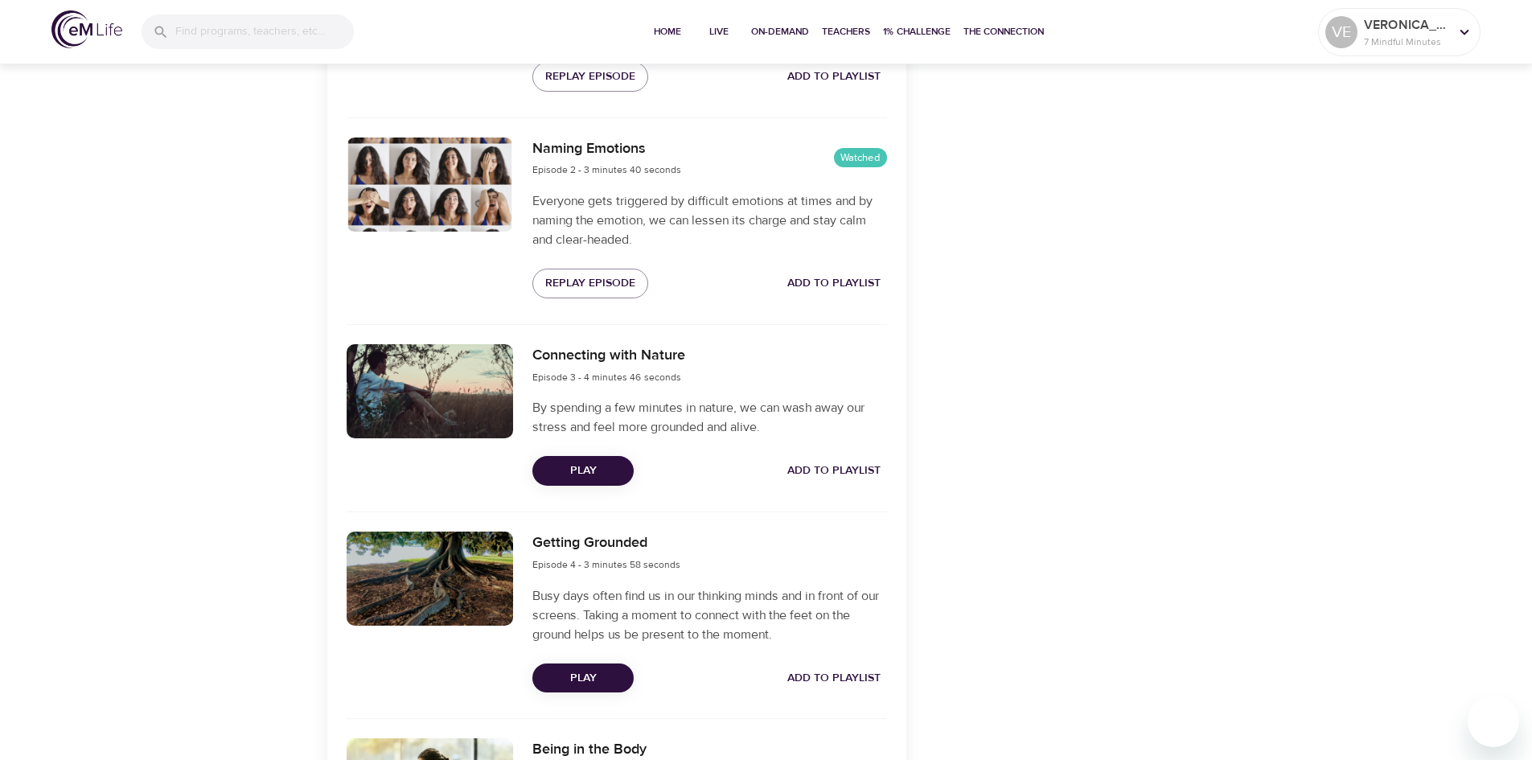
click at [600, 464] on span "Play" at bounding box center [583, 471] width 76 height 20
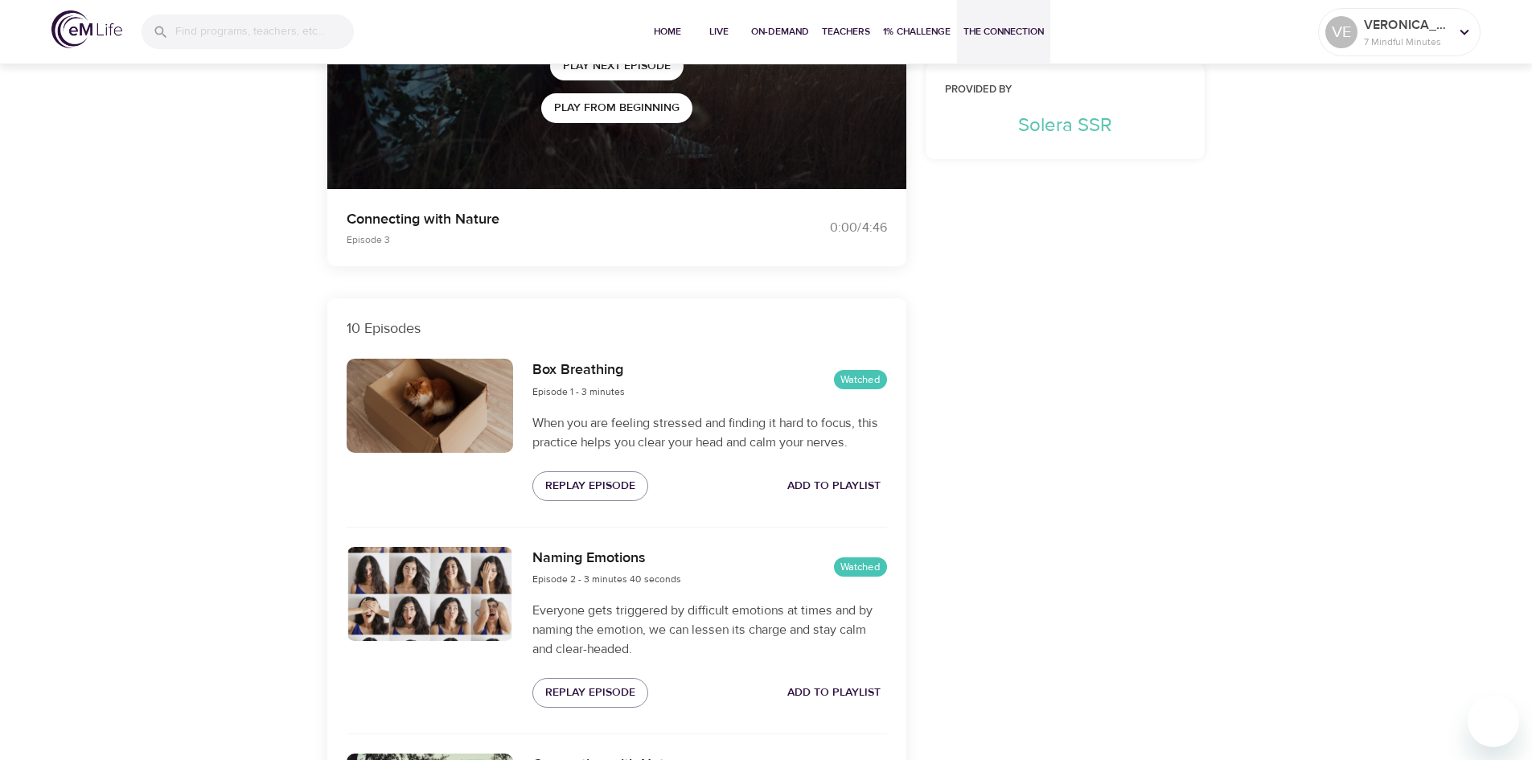
scroll to position [161, 0]
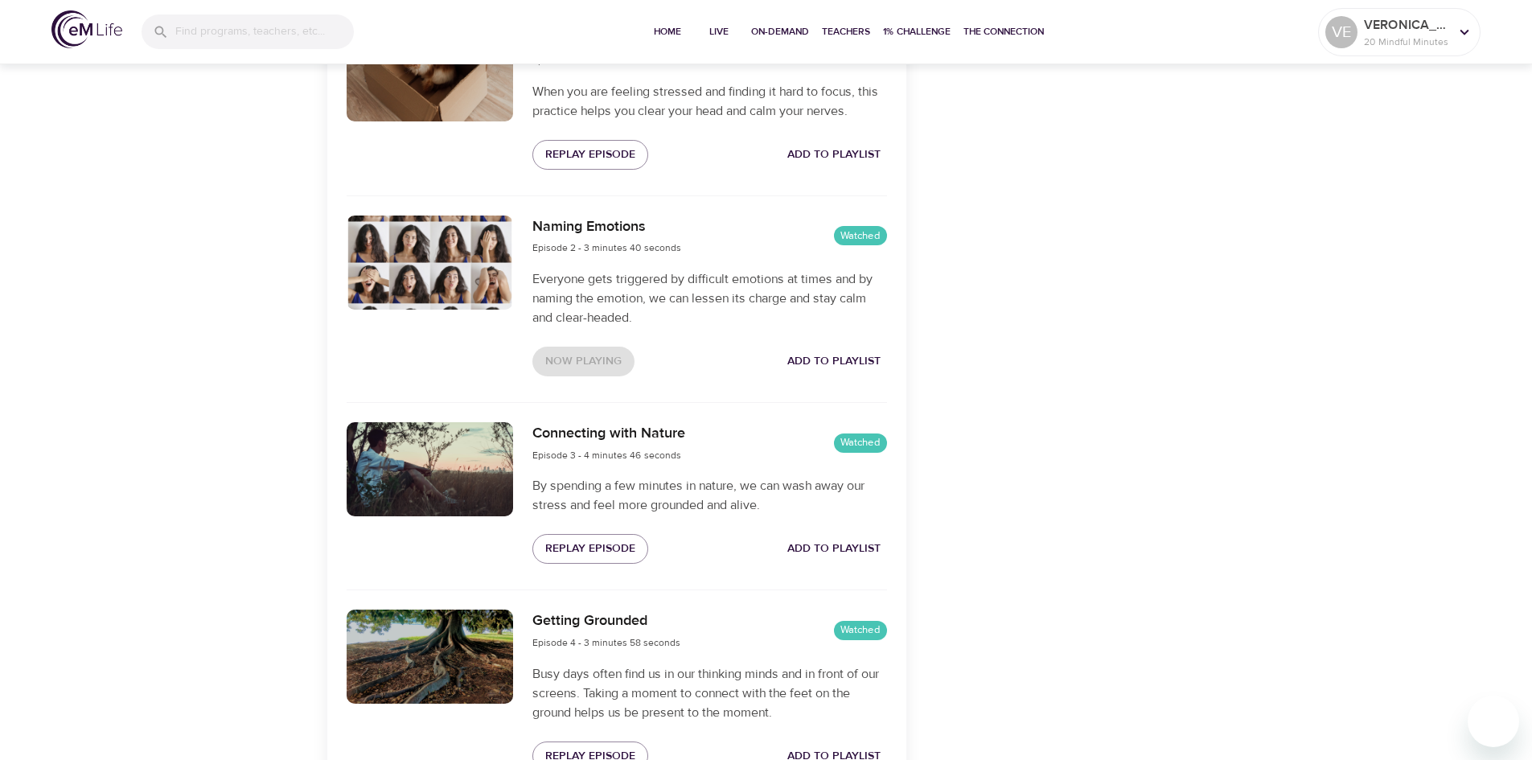
scroll to position [885, 0]
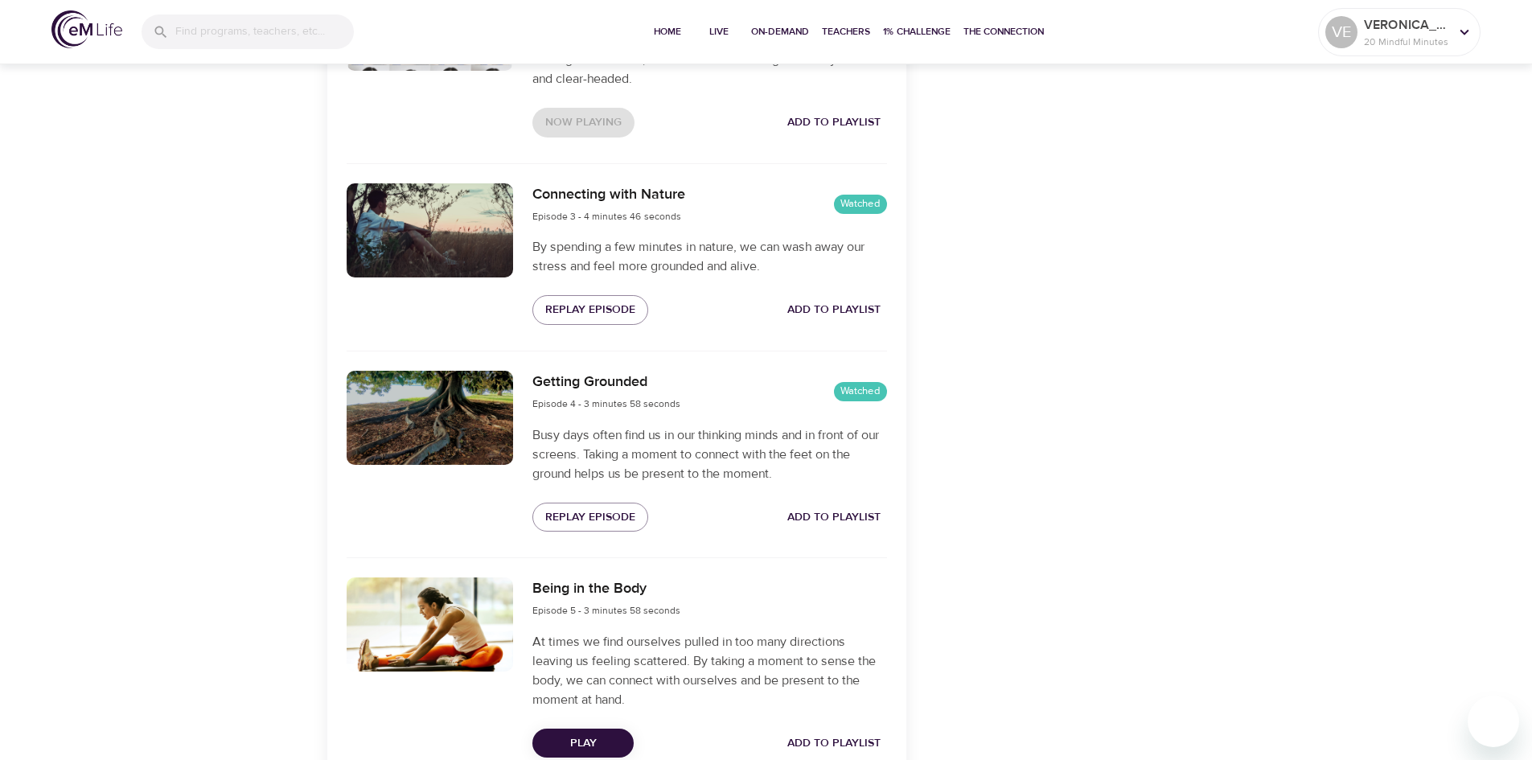
click at [570, 741] on span "Play" at bounding box center [583, 744] width 76 height 20
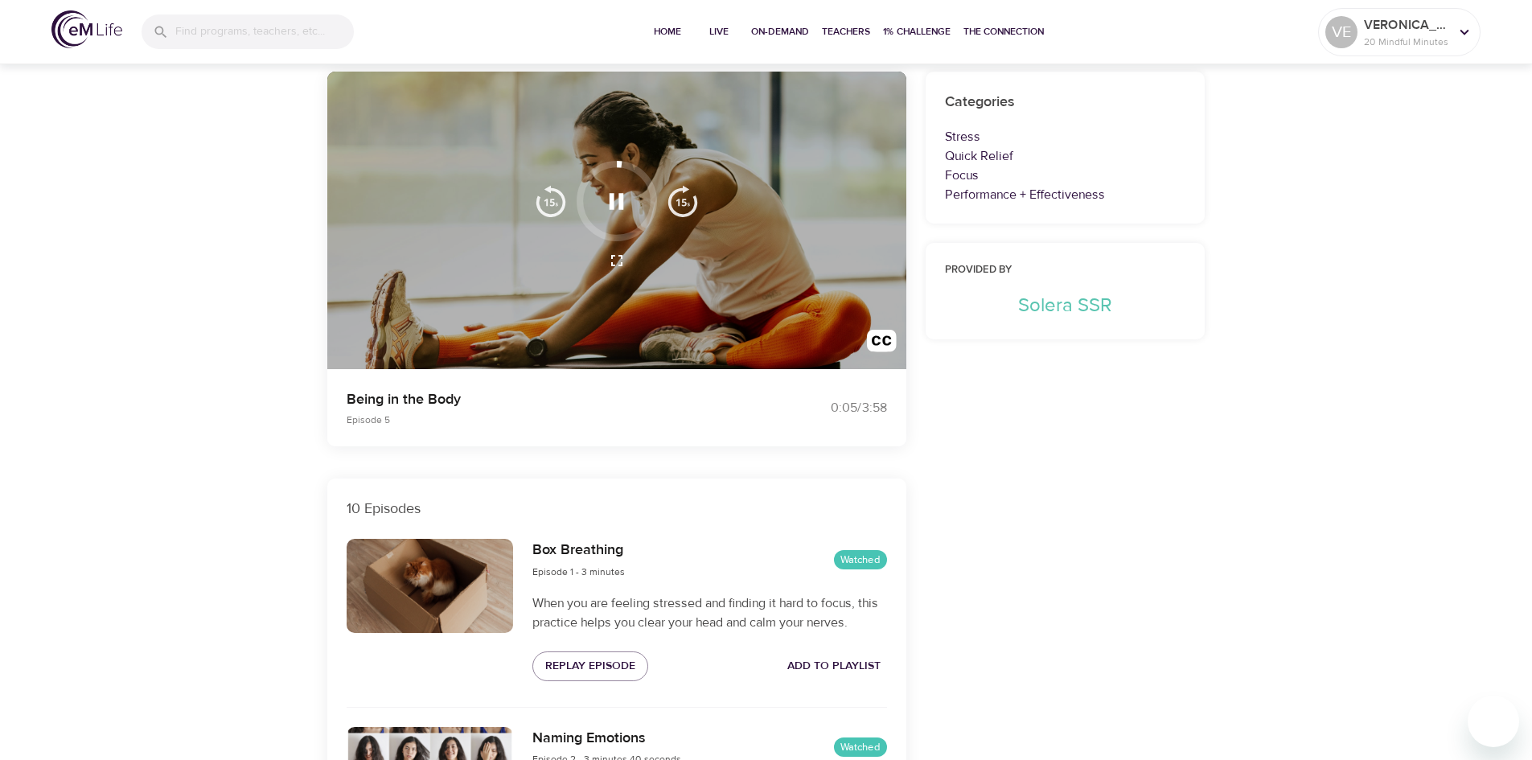
scroll to position [0, 0]
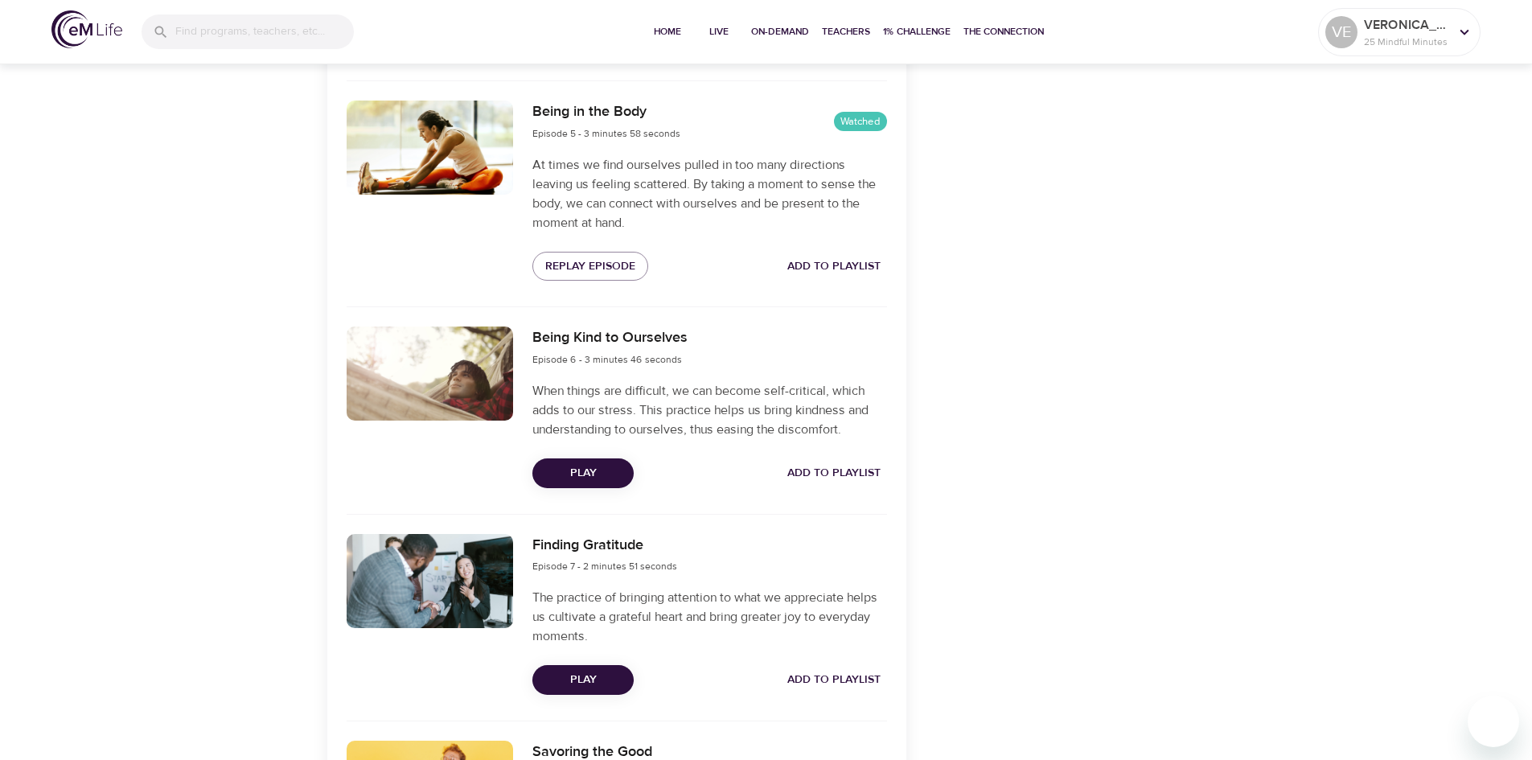
scroll to position [1367, 0]
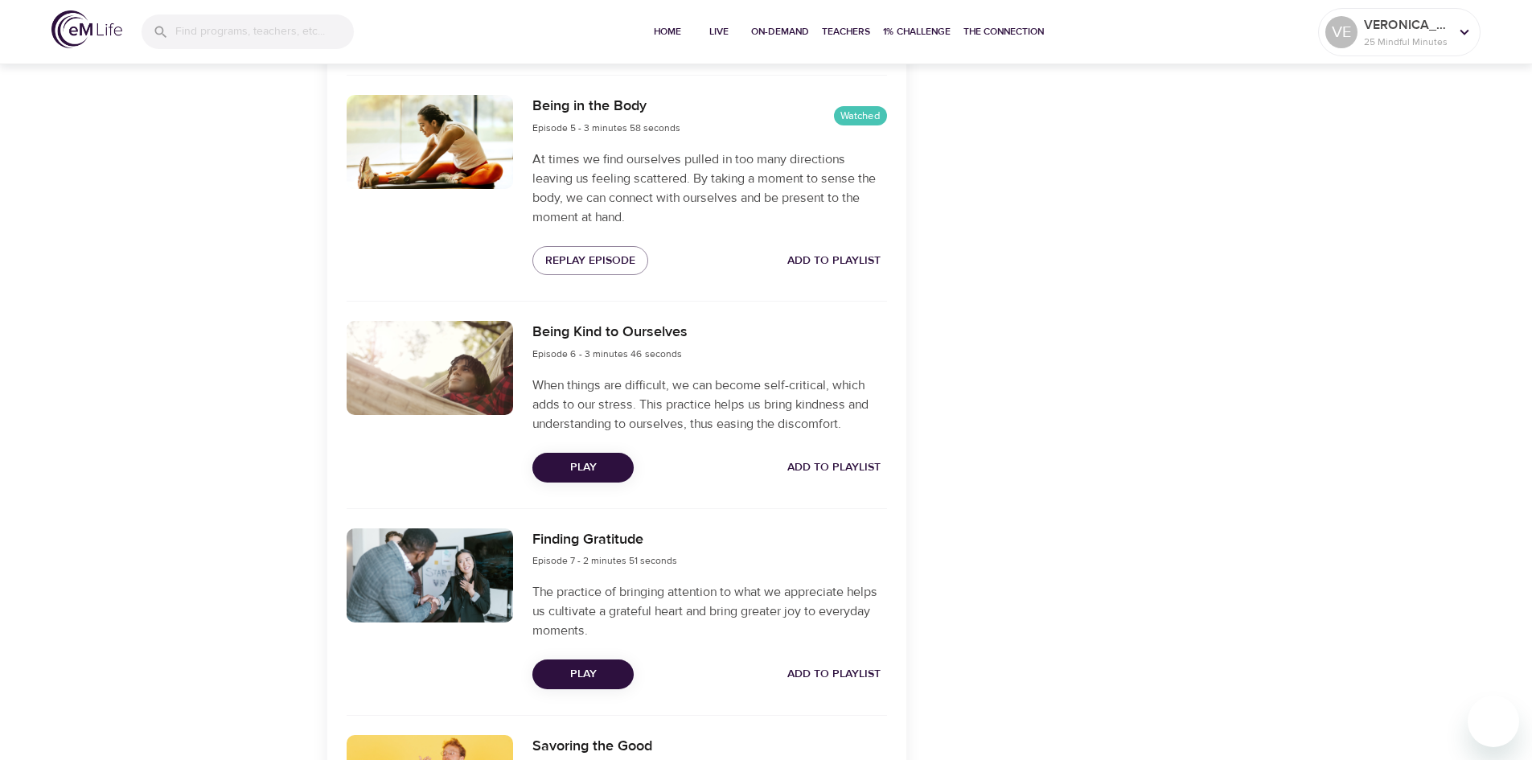
click at [612, 467] on span "Play" at bounding box center [583, 468] width 76 height 20
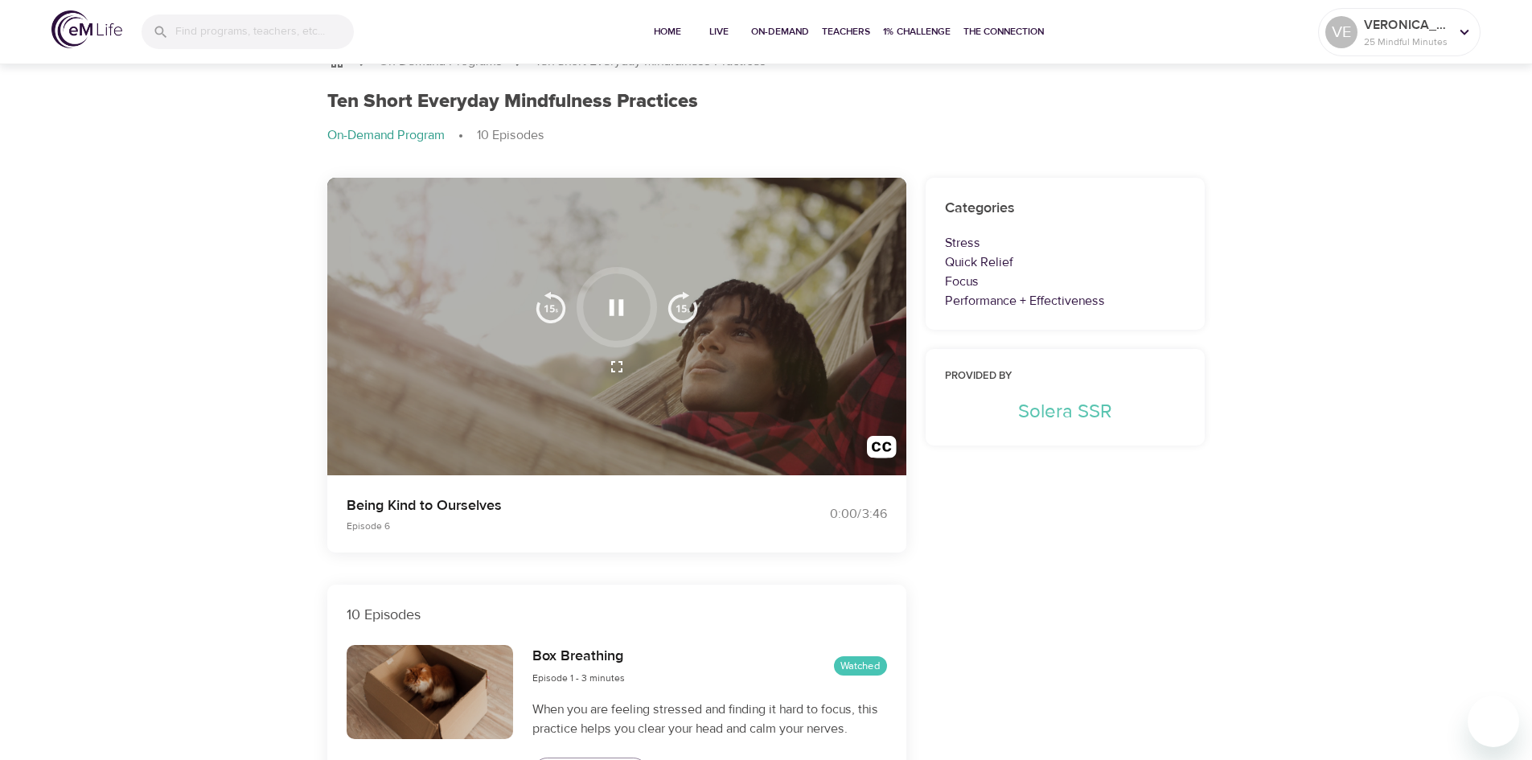
scroll to position [0, 0]
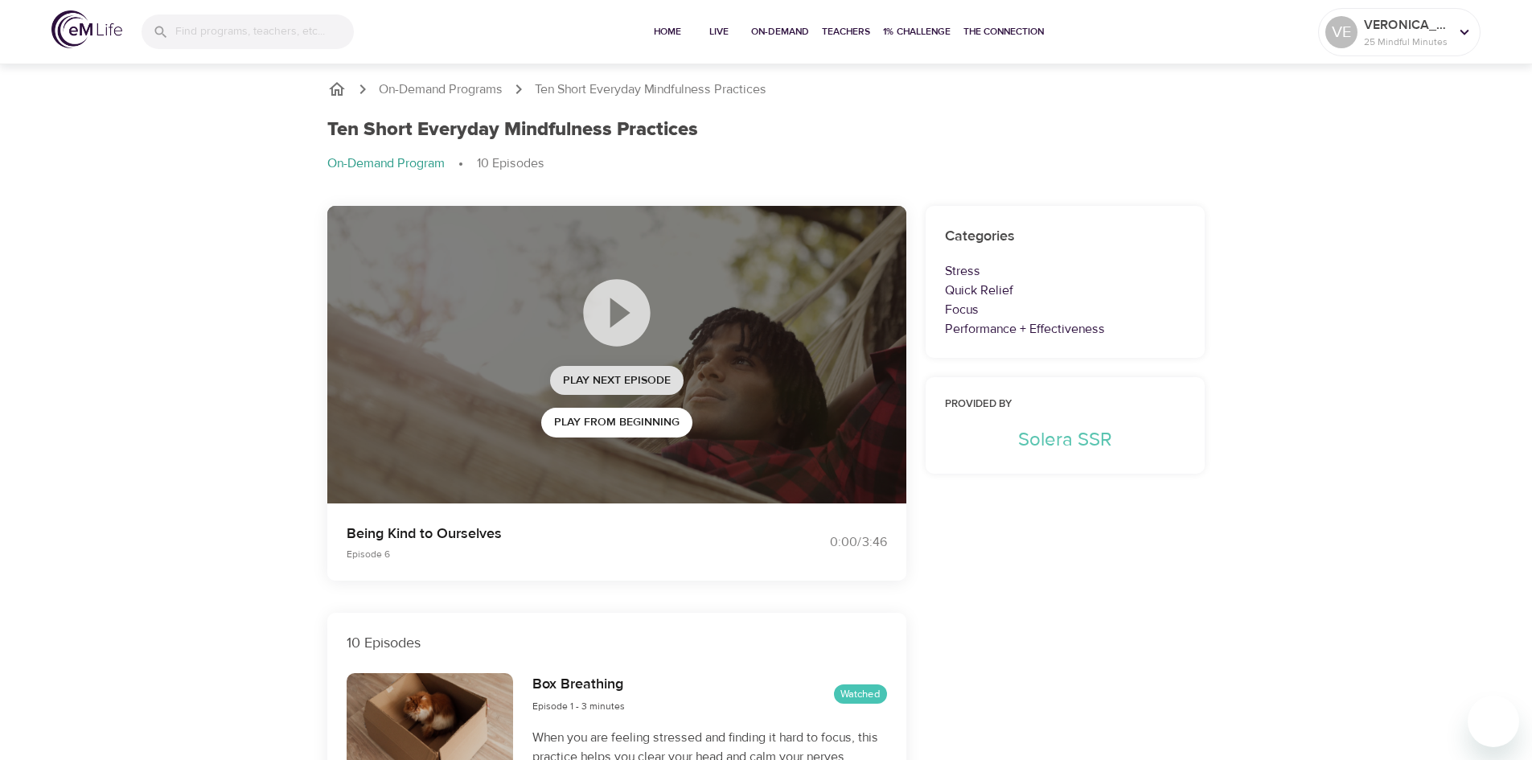
click at [646, 375] on span "Play Next Episode" at bounding box center [617, 381] width 108 height 20
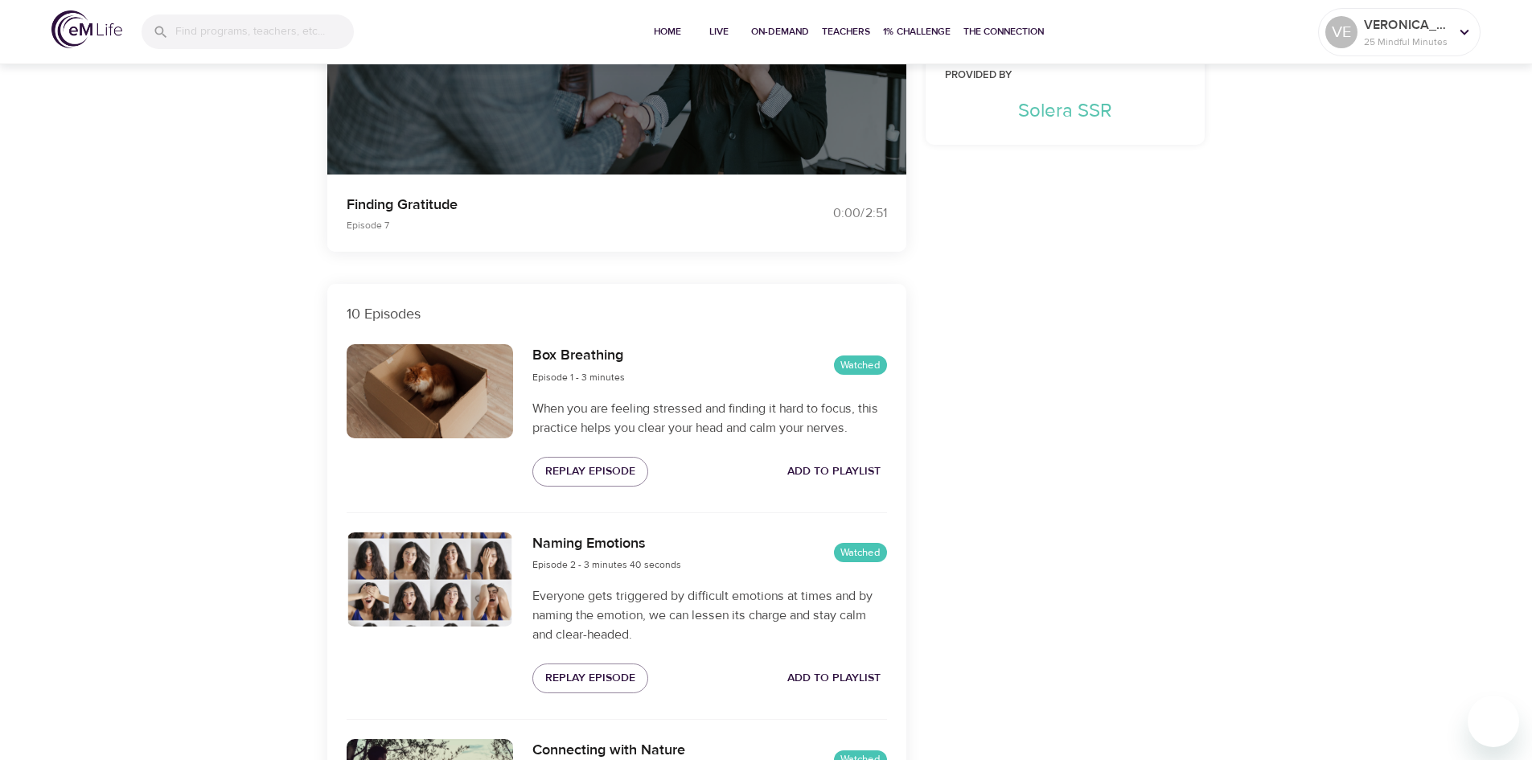
scroll to position [322, 0]
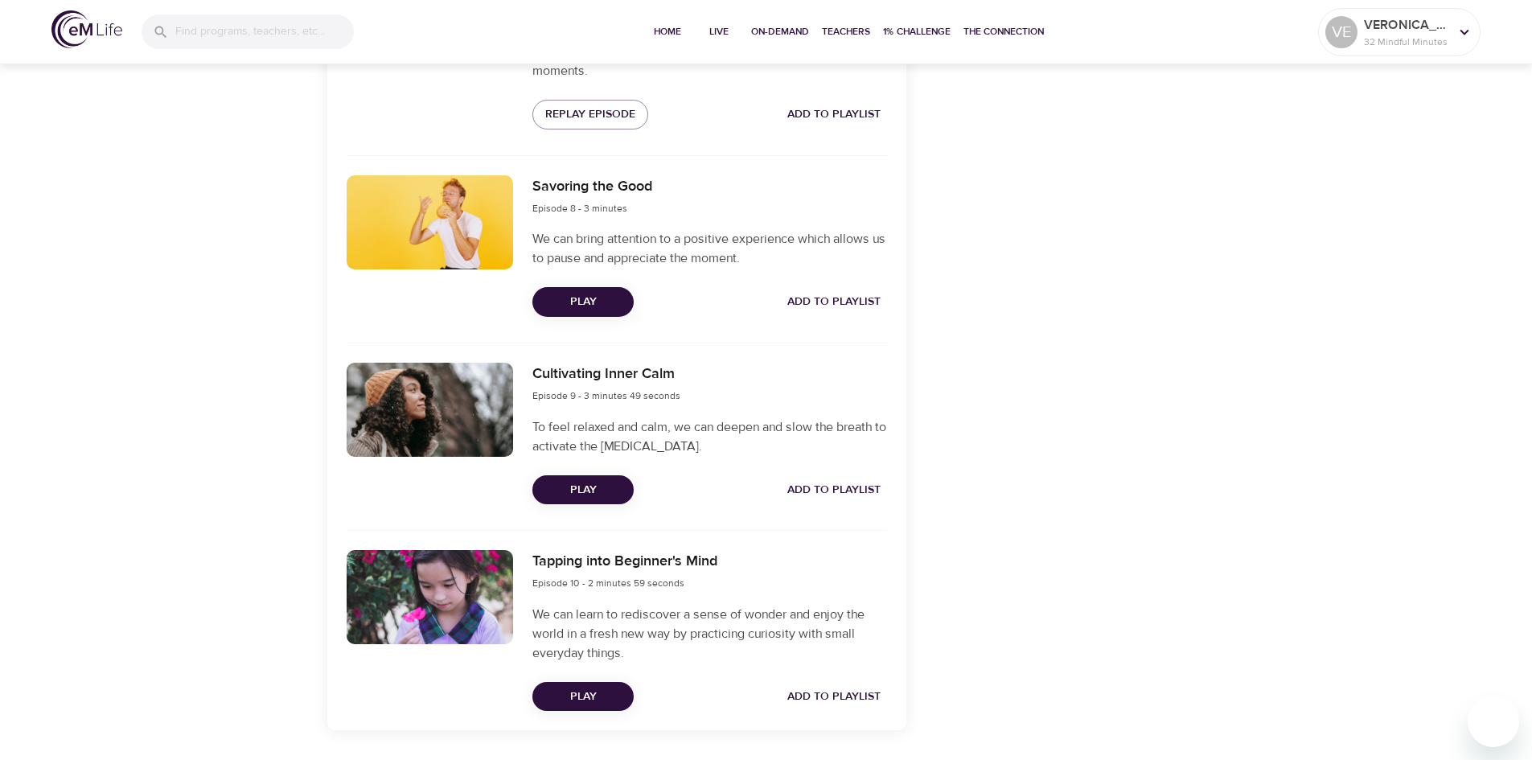
scroll to position [1931, 0]
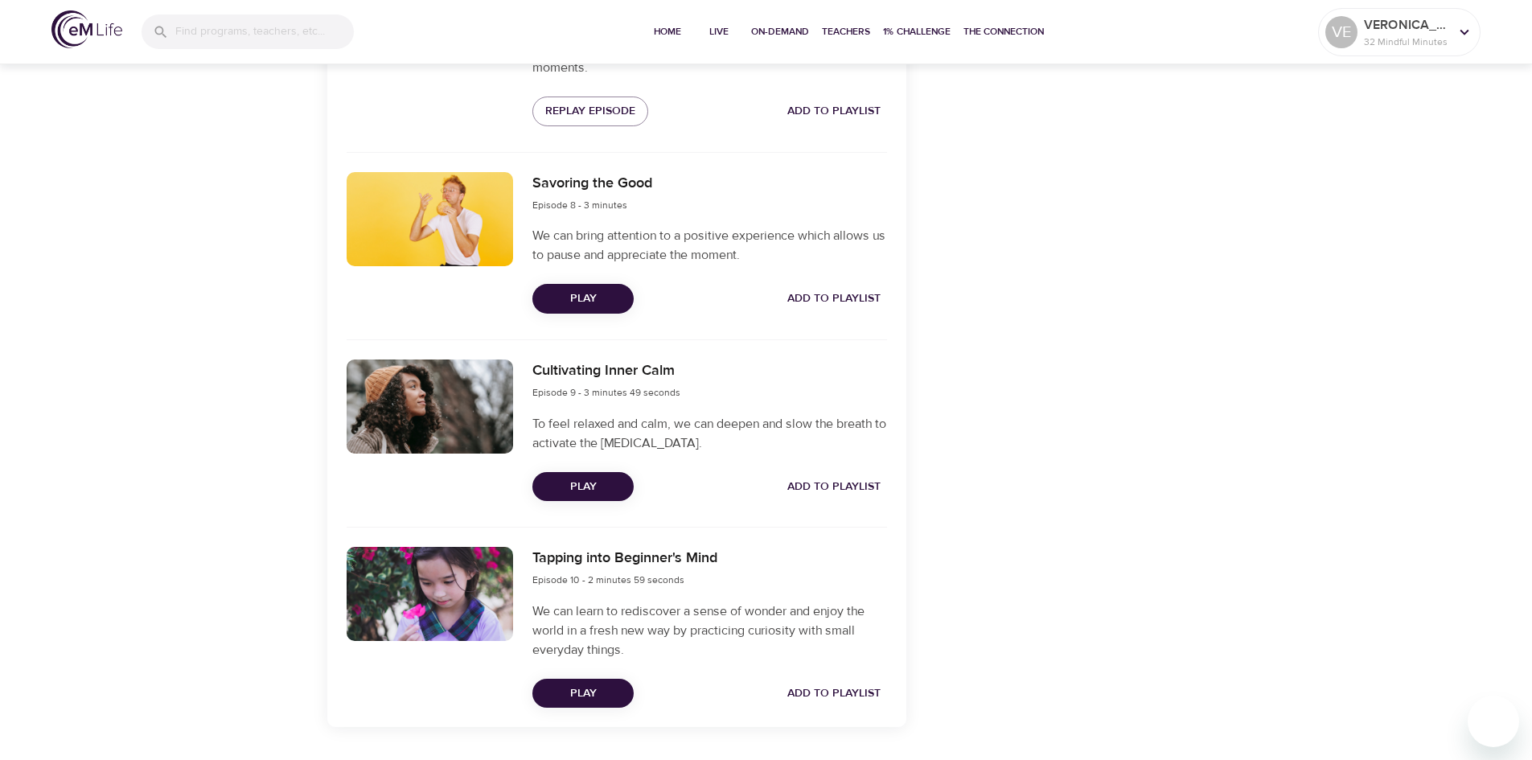
click at [597, 302] on span "Play" at bounding box center [583, 299] width 76 height 20
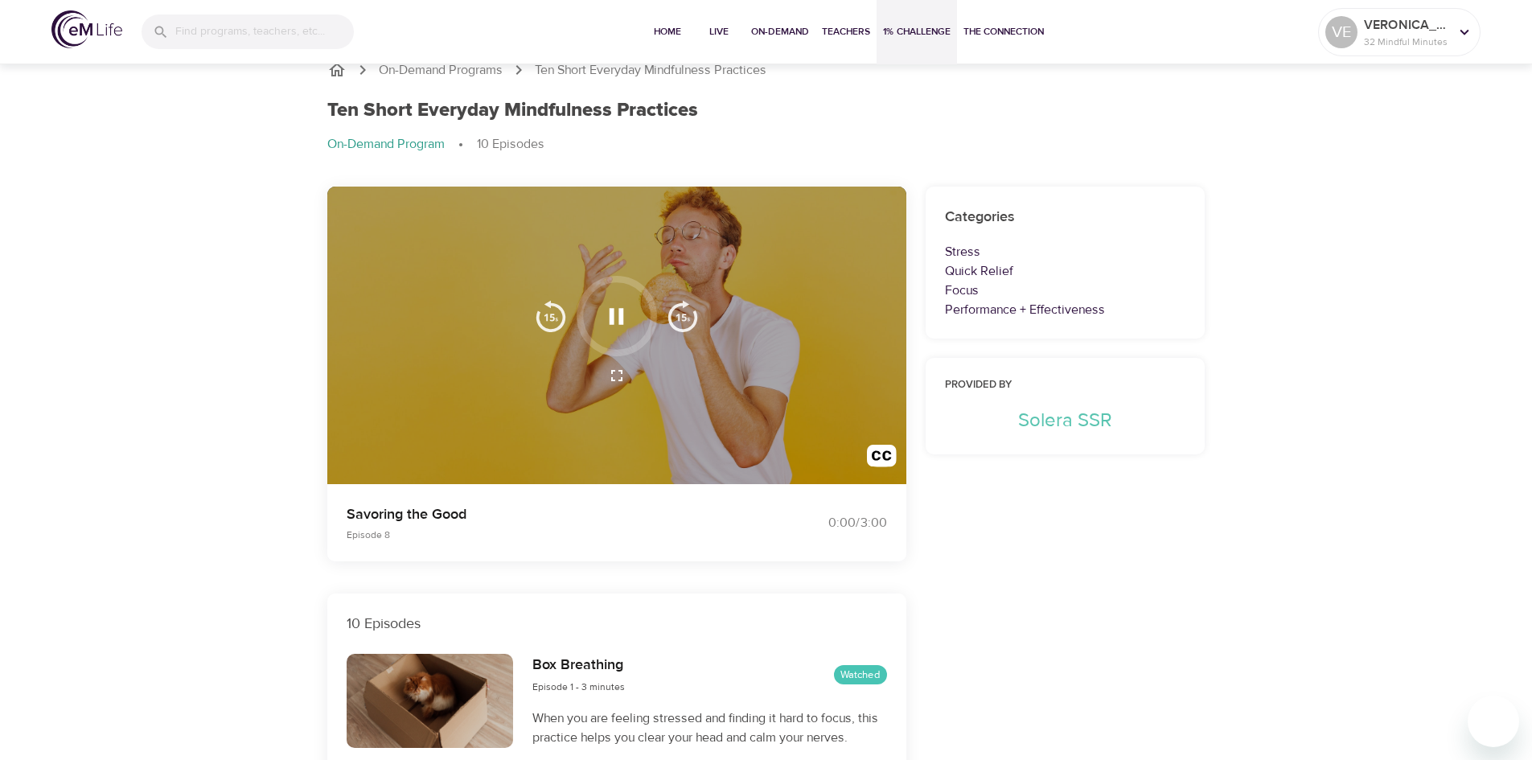
scroll to position [0, 0]
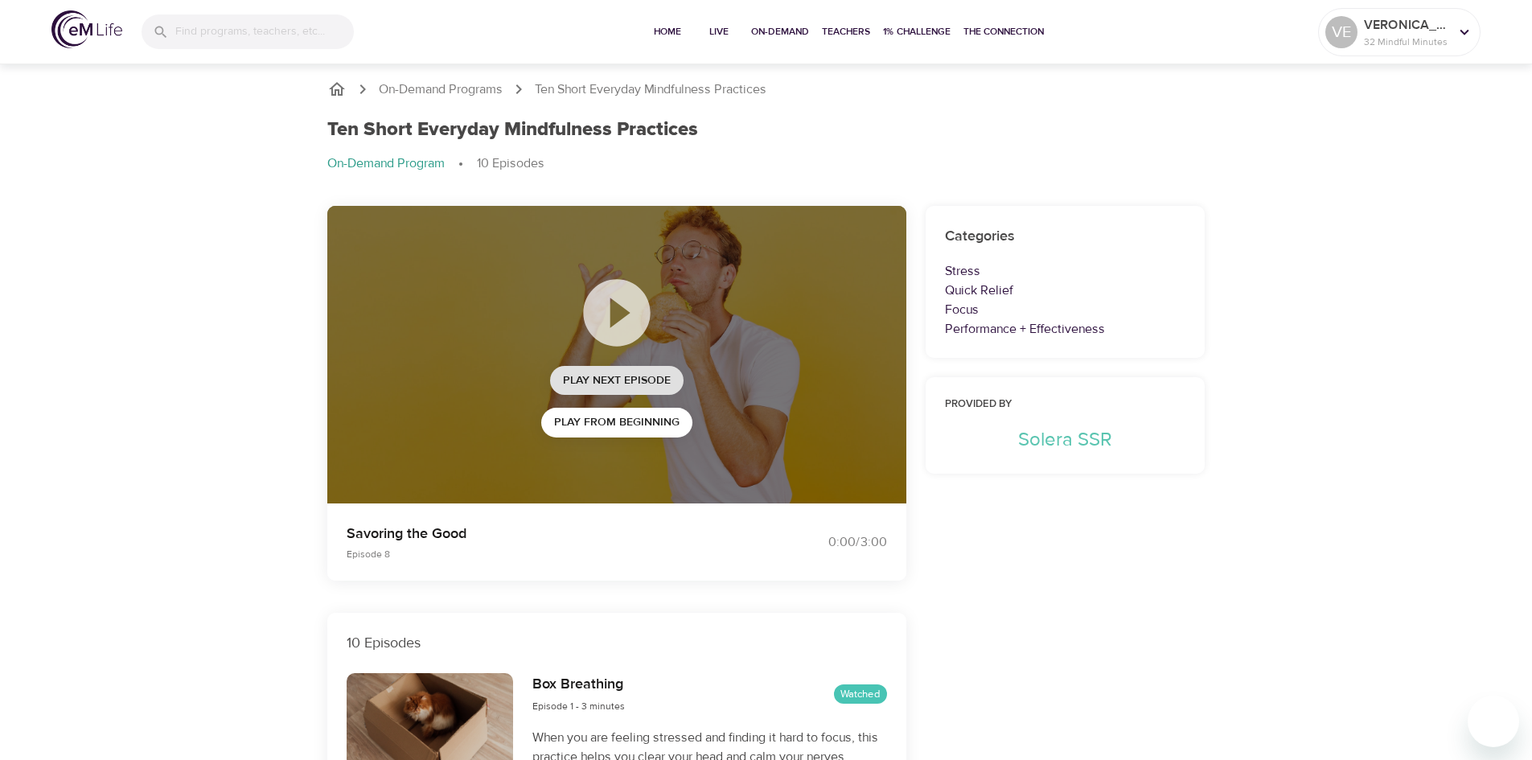
click at [630, 371] on span "Play Next Episode" at bounding box center [617, 381] width 108 height 20
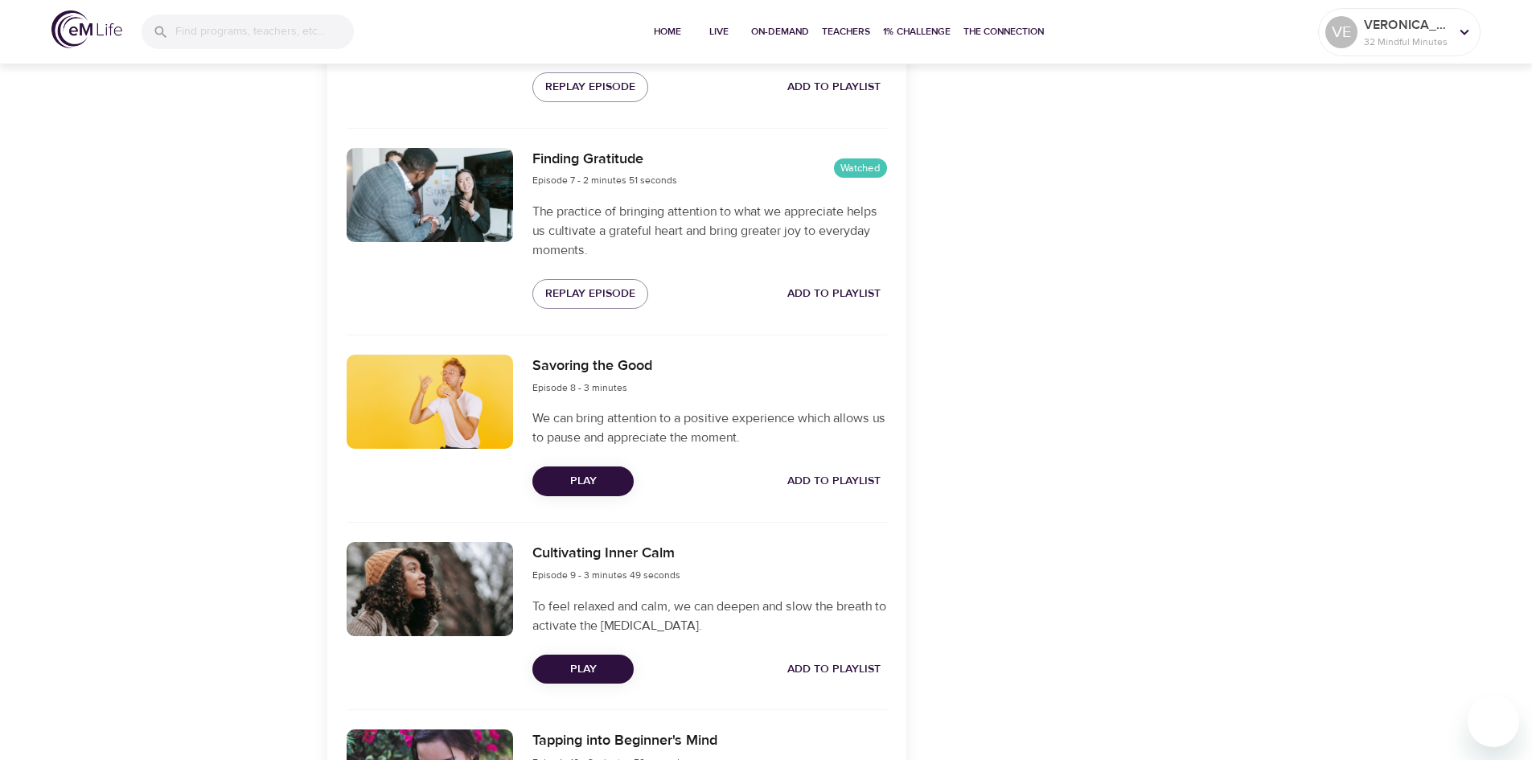
scroll to position [1850, 0]
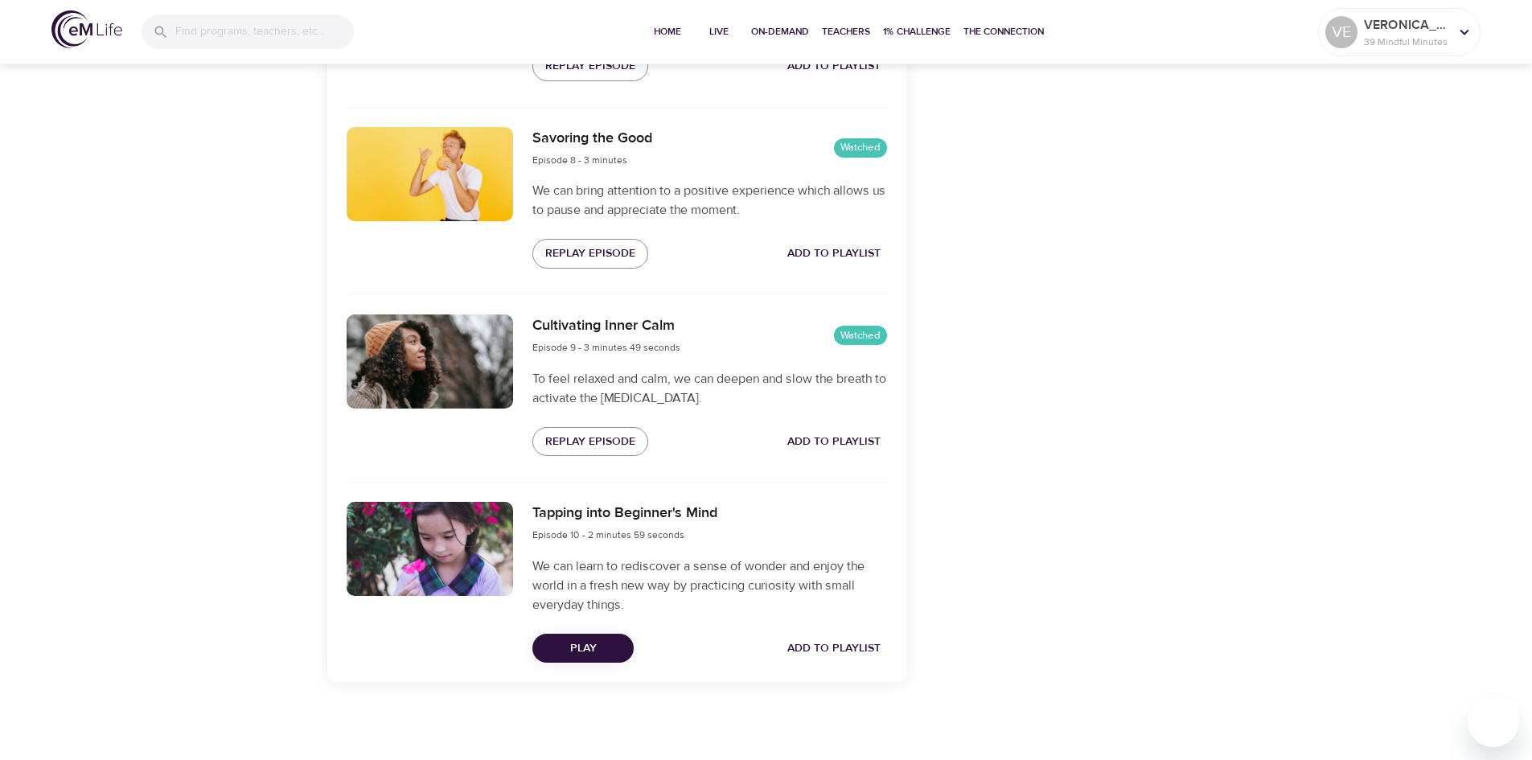
scroll to position [1978, 0]
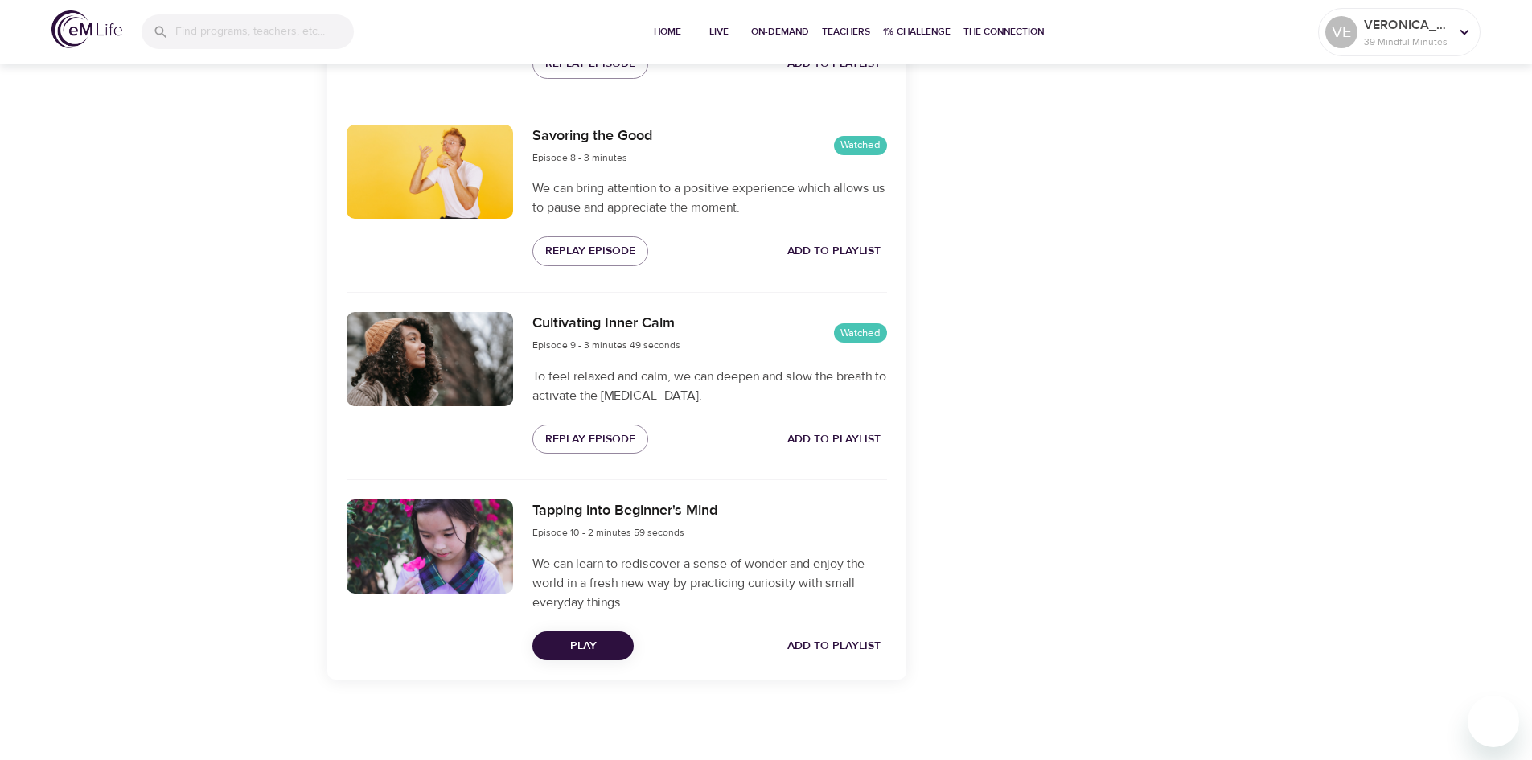
click at [592, 637] on span "Play" at bounding box center [583, 646] width 76 height 20
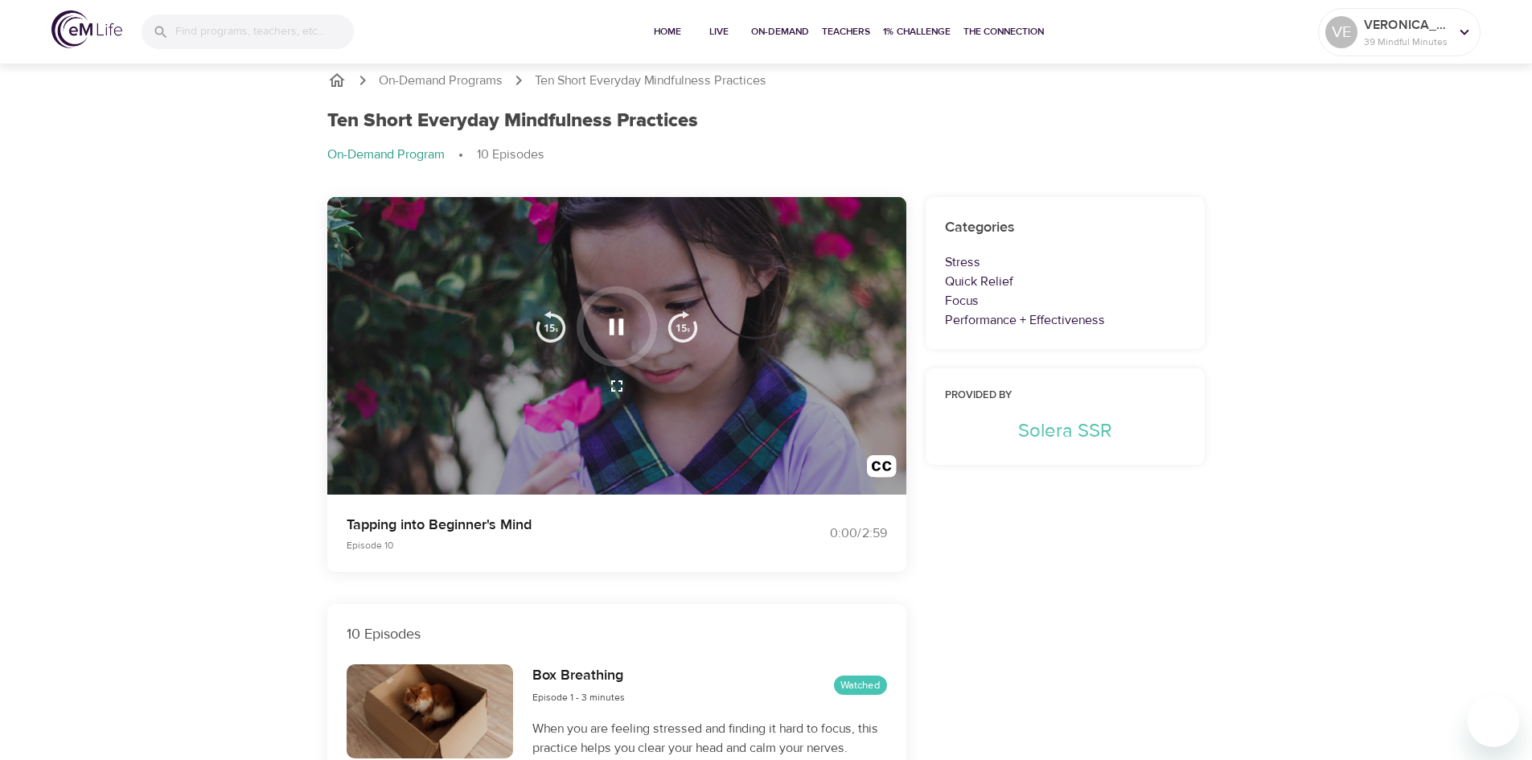
scroll to position [0, 0]
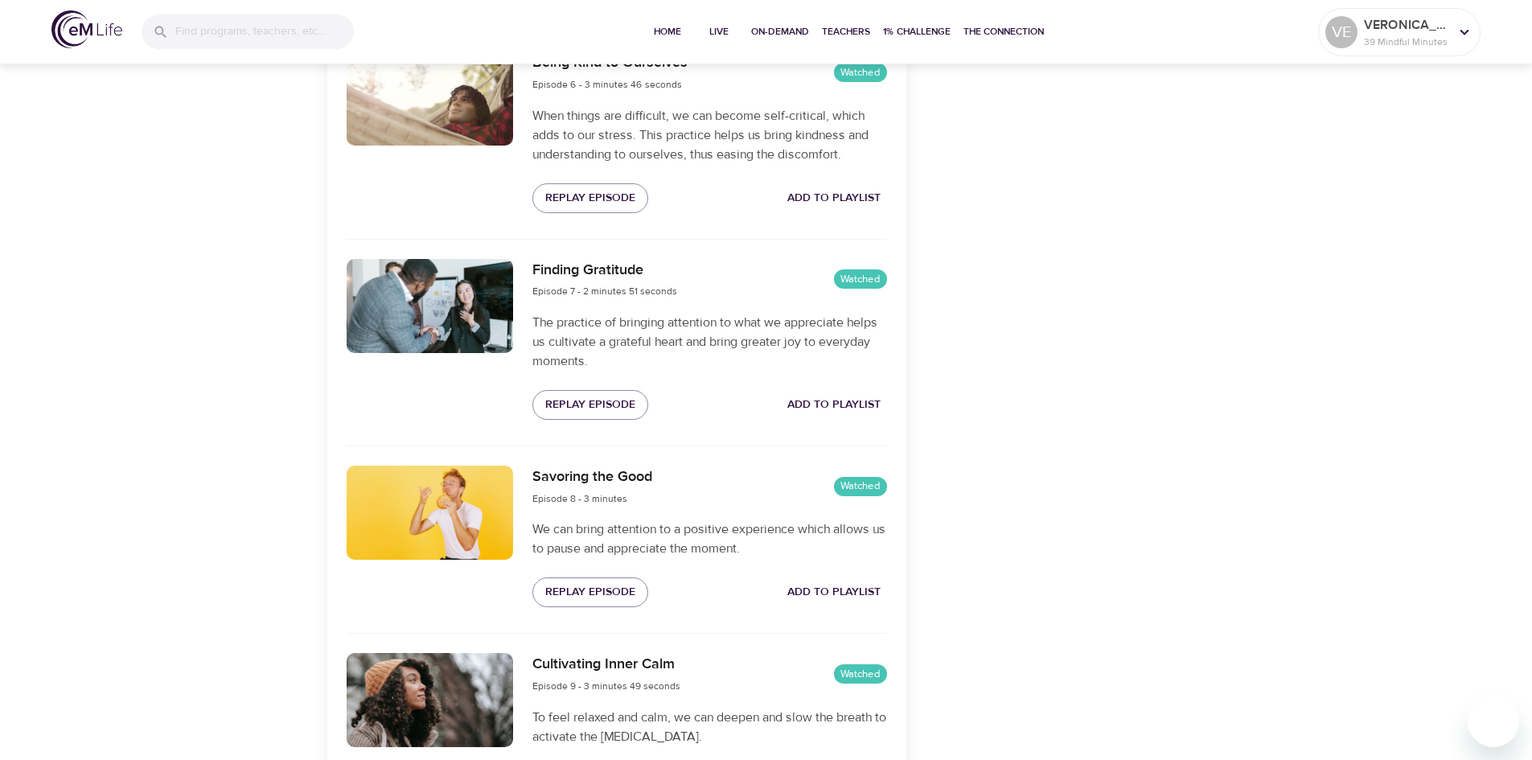
scroll to position [1334, 0]
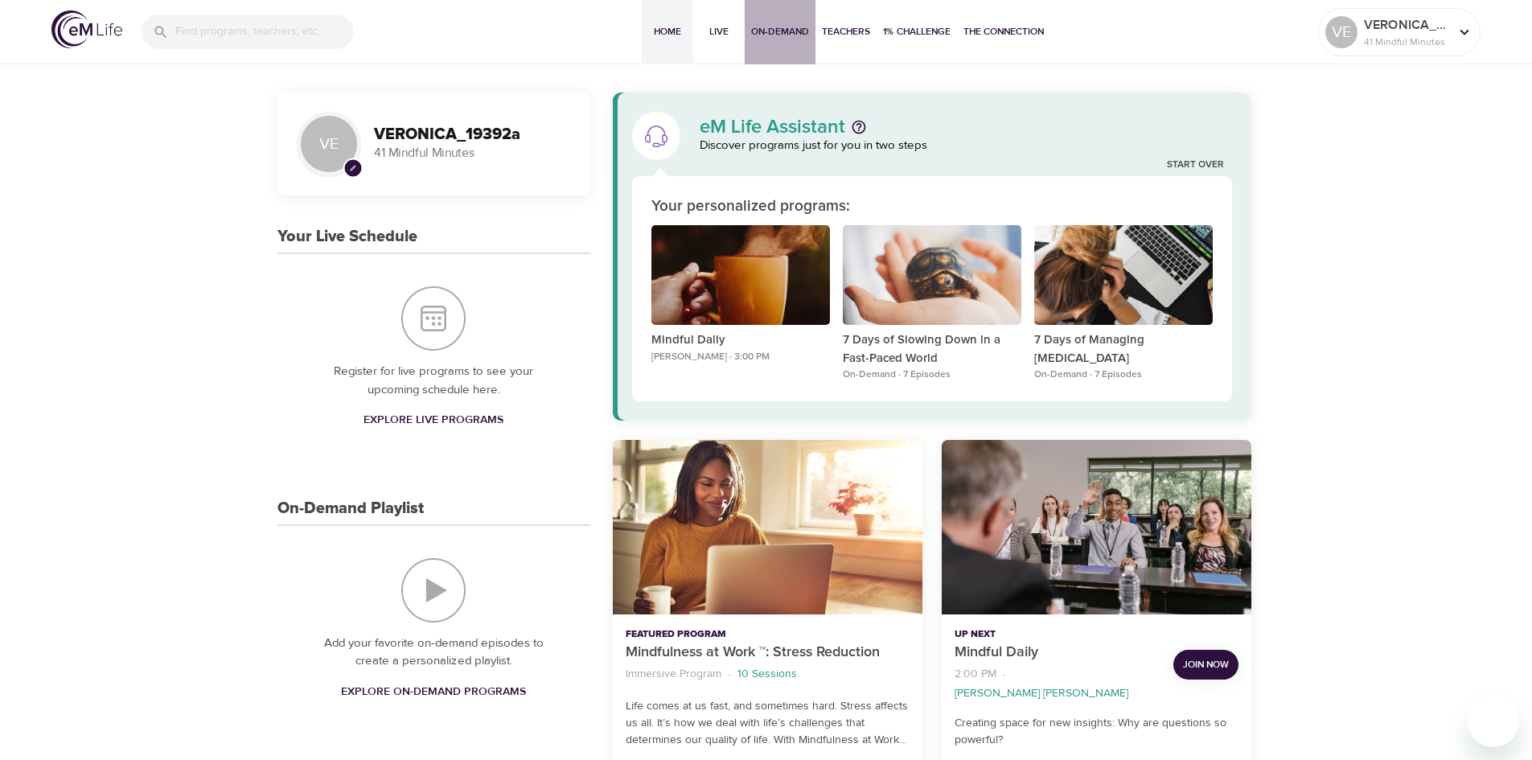
click at [771, 35] on span "On-Demand" at bounding box center [780, 31] width 58 height 17
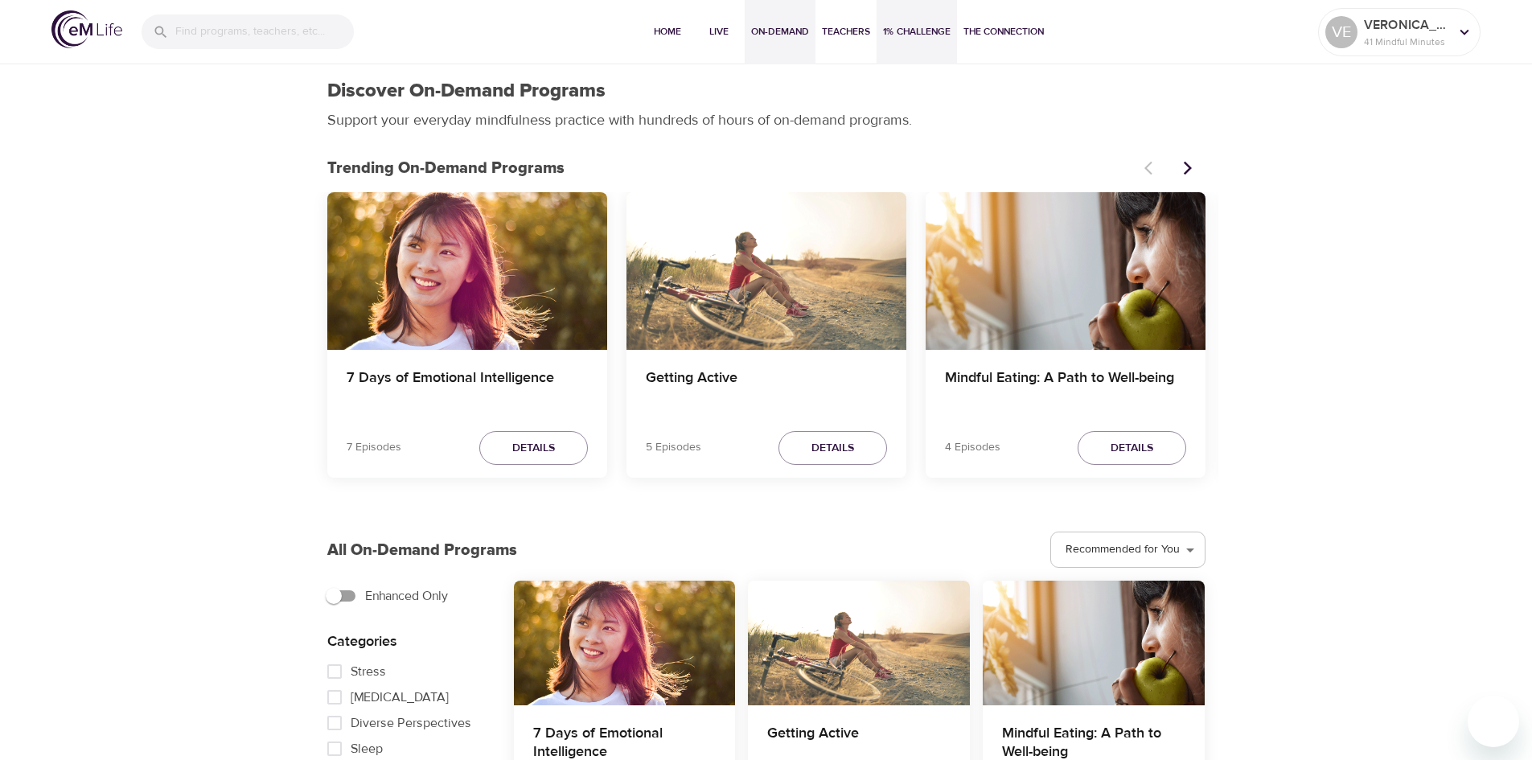
click at [911, 36] on span "1% Challenge" at bounding box center [917, 31] width 68 height 17
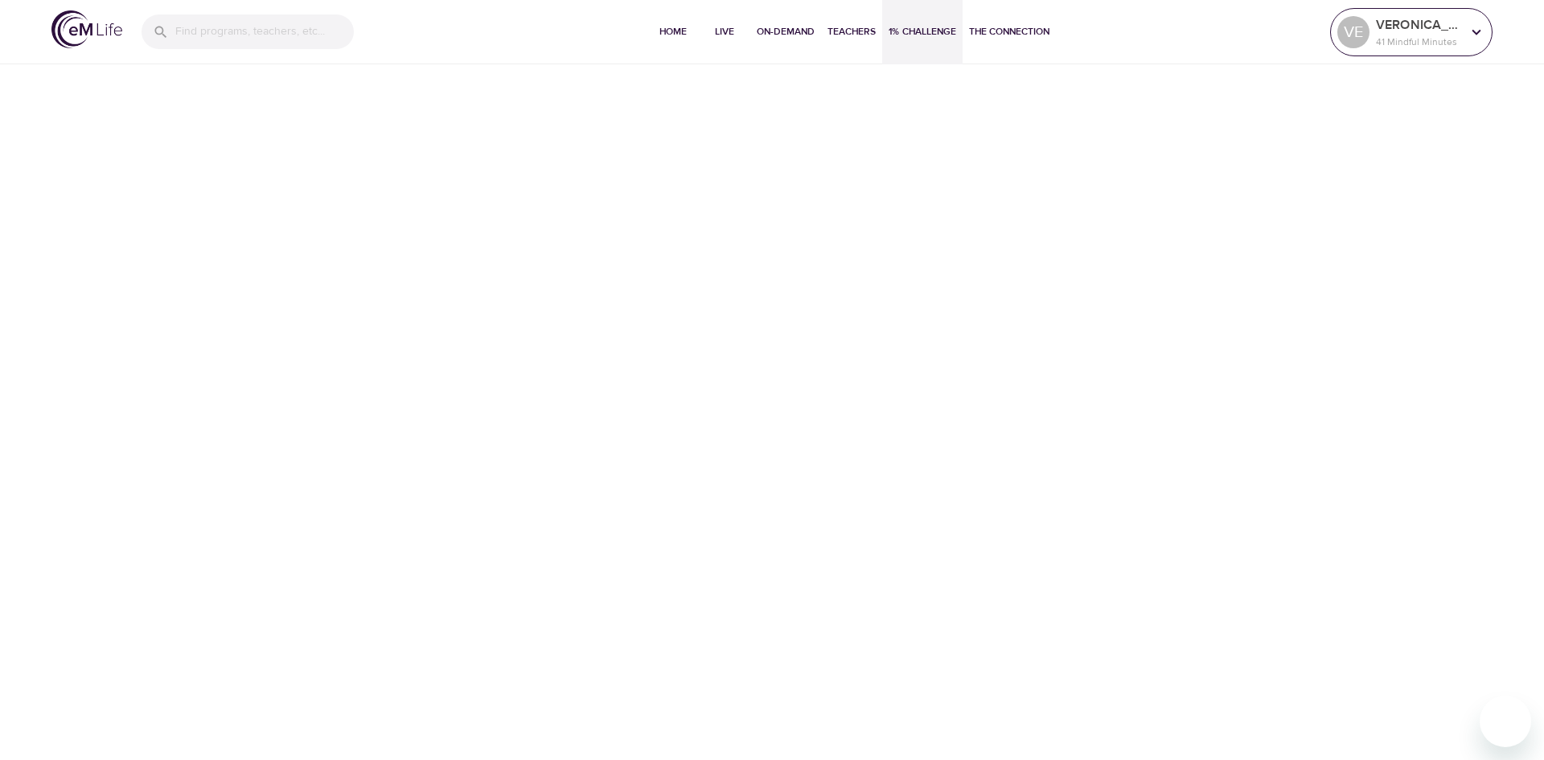
click at [1405, 26] on p "VERONICA_19392a" at bounding box center [1418, 24] width 85 height 19
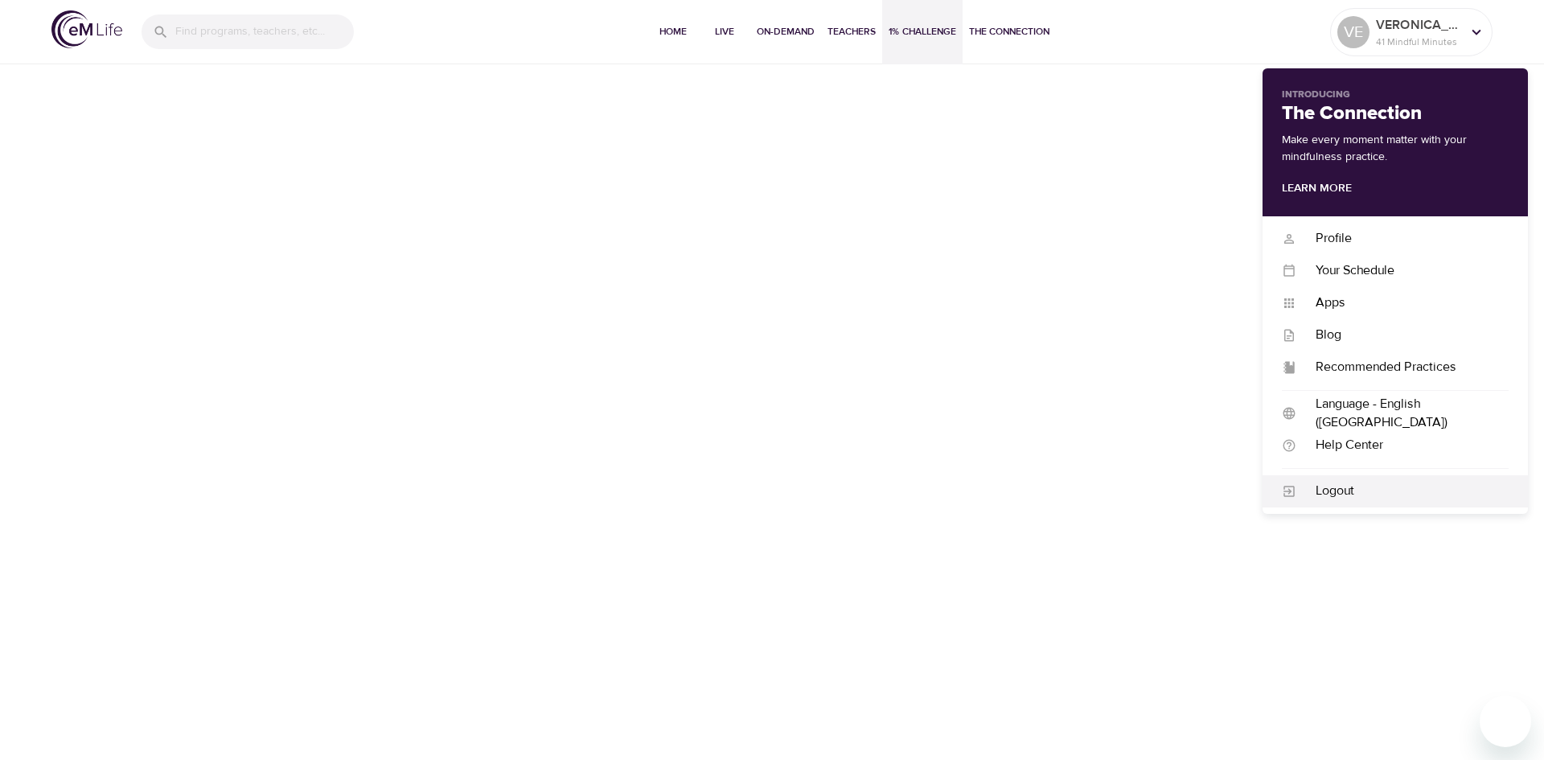
click at [1349, 500] on div "Logout" at bounding box center [1403, 491] width 212 height 19
